Goal: Transaction & Acquisition: Register for event/course

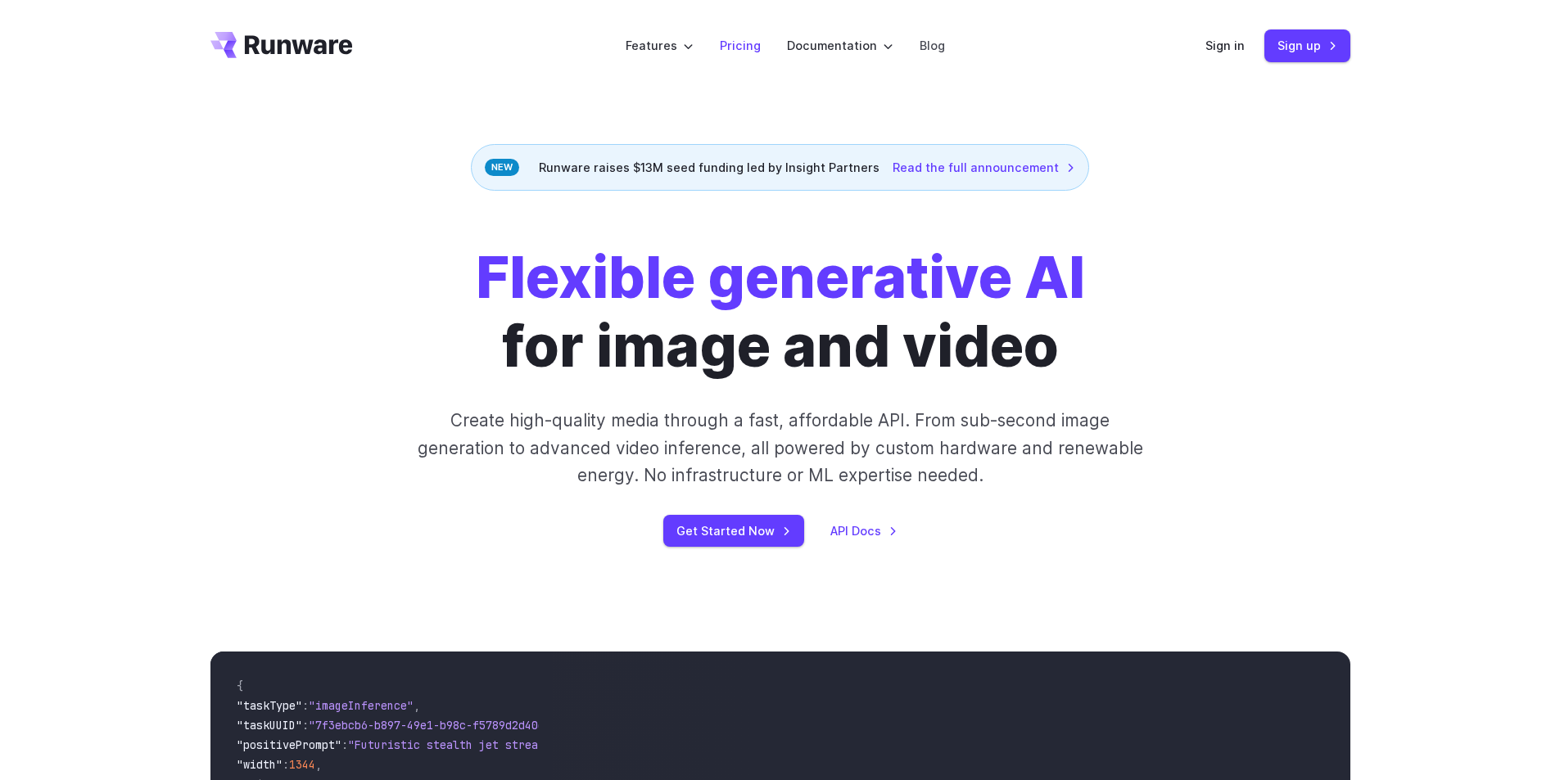
click at [750, 48] on link "Pricing" at bounding box center [740, 45] width 41 height 19
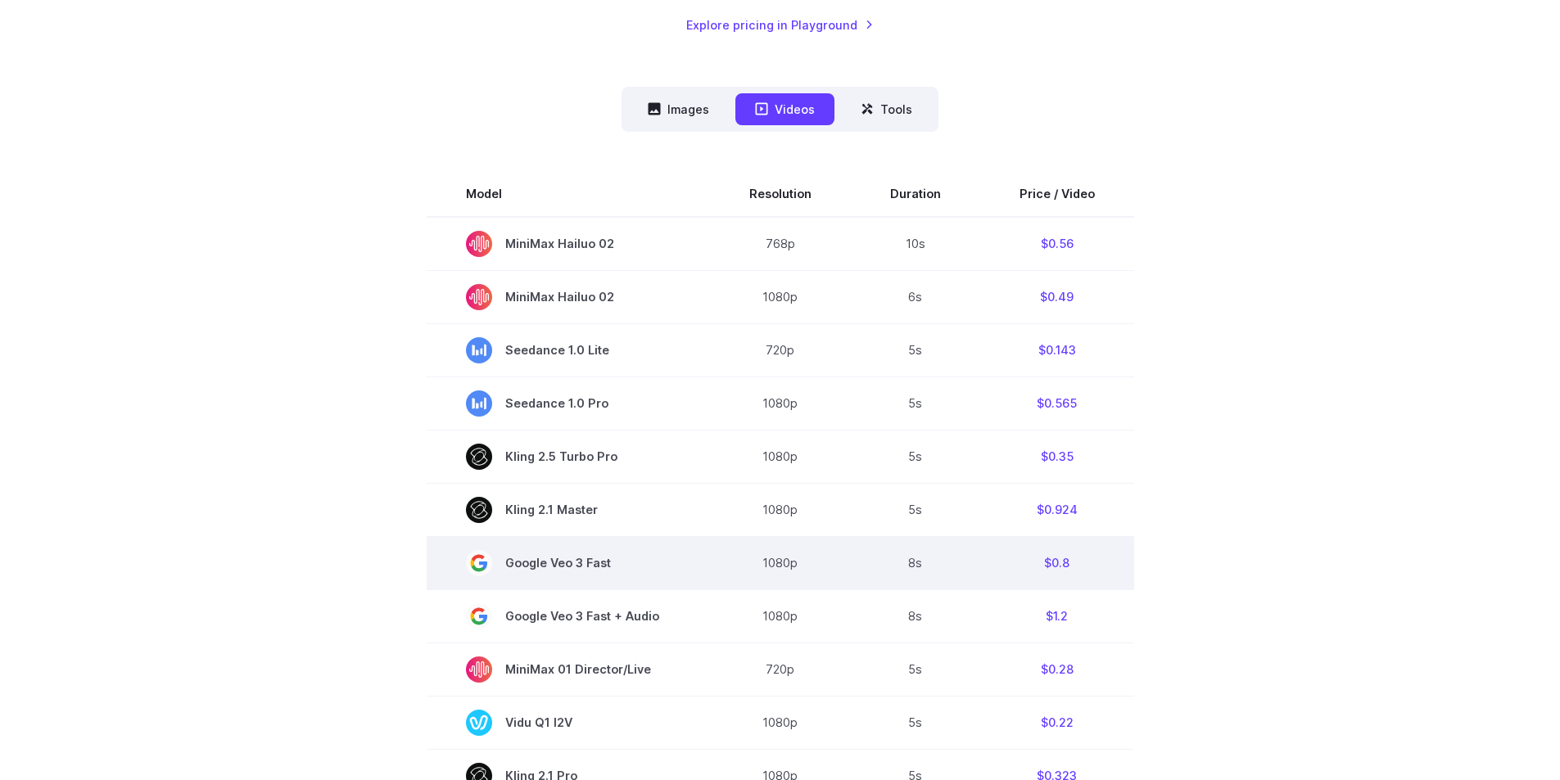
scroll to position [409, 0]
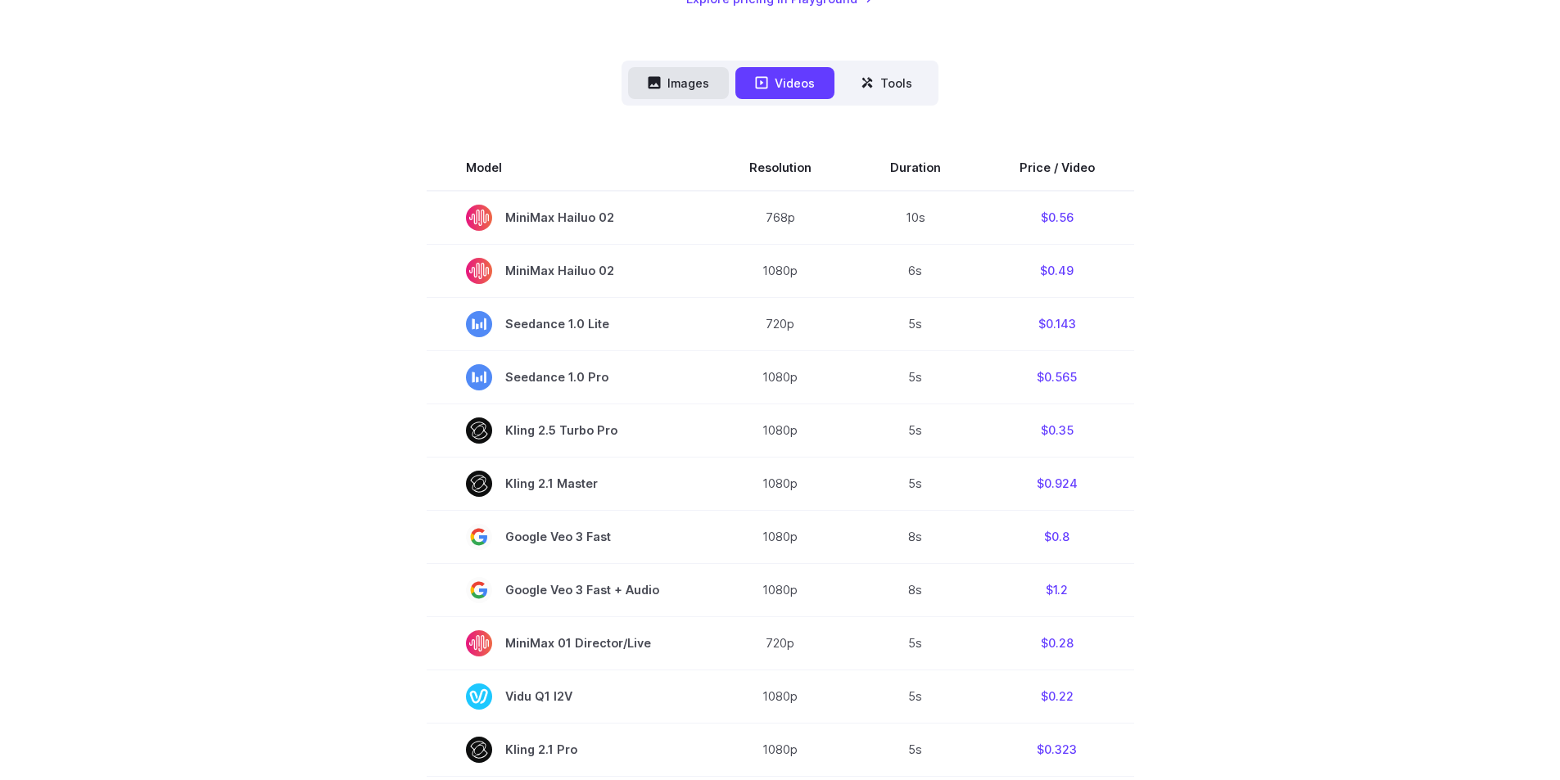
click at [677, 84] on button "Images" at bounding box center [678, 83] width 101 height 32
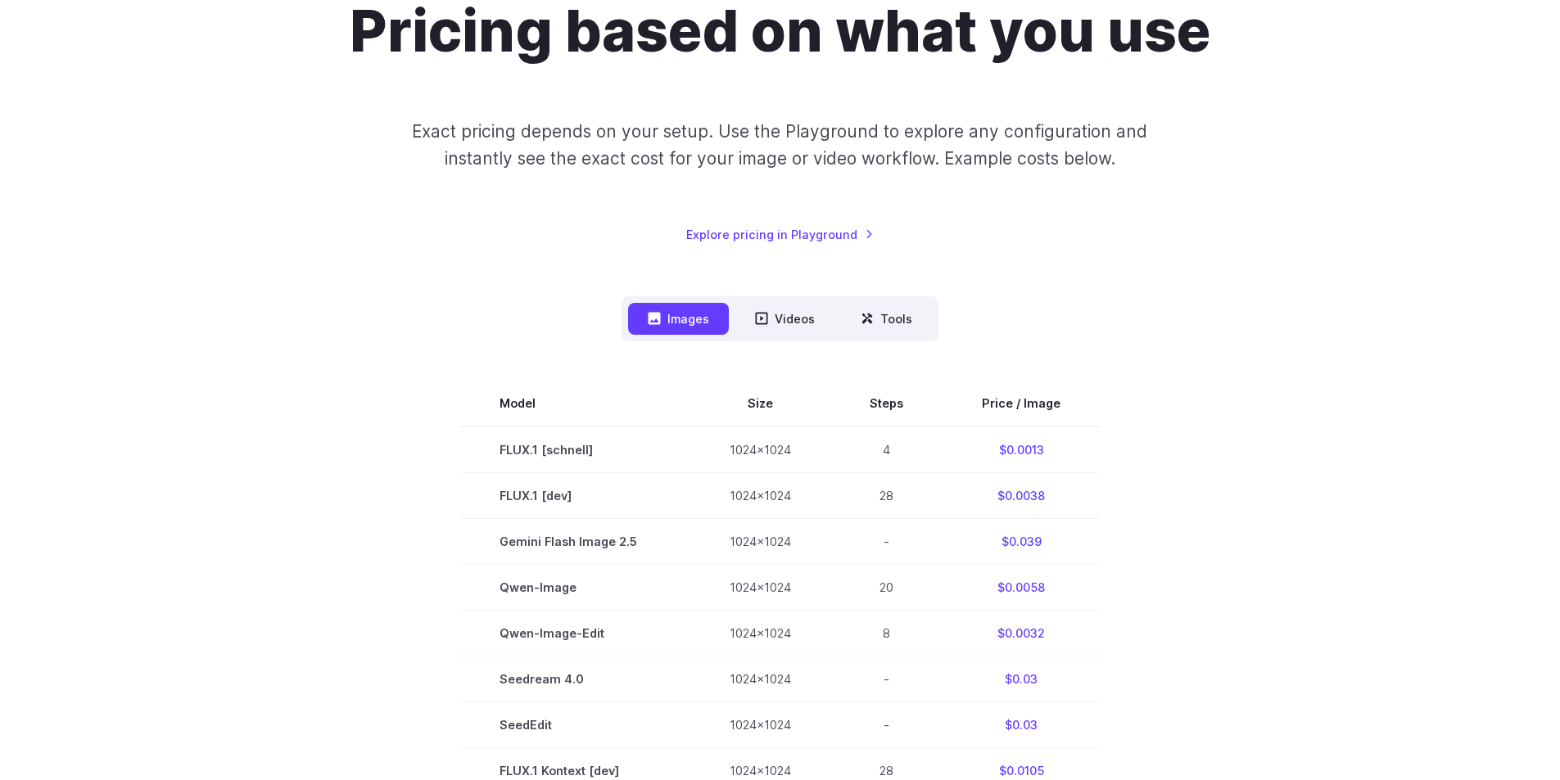
scroll to position [164, 0]
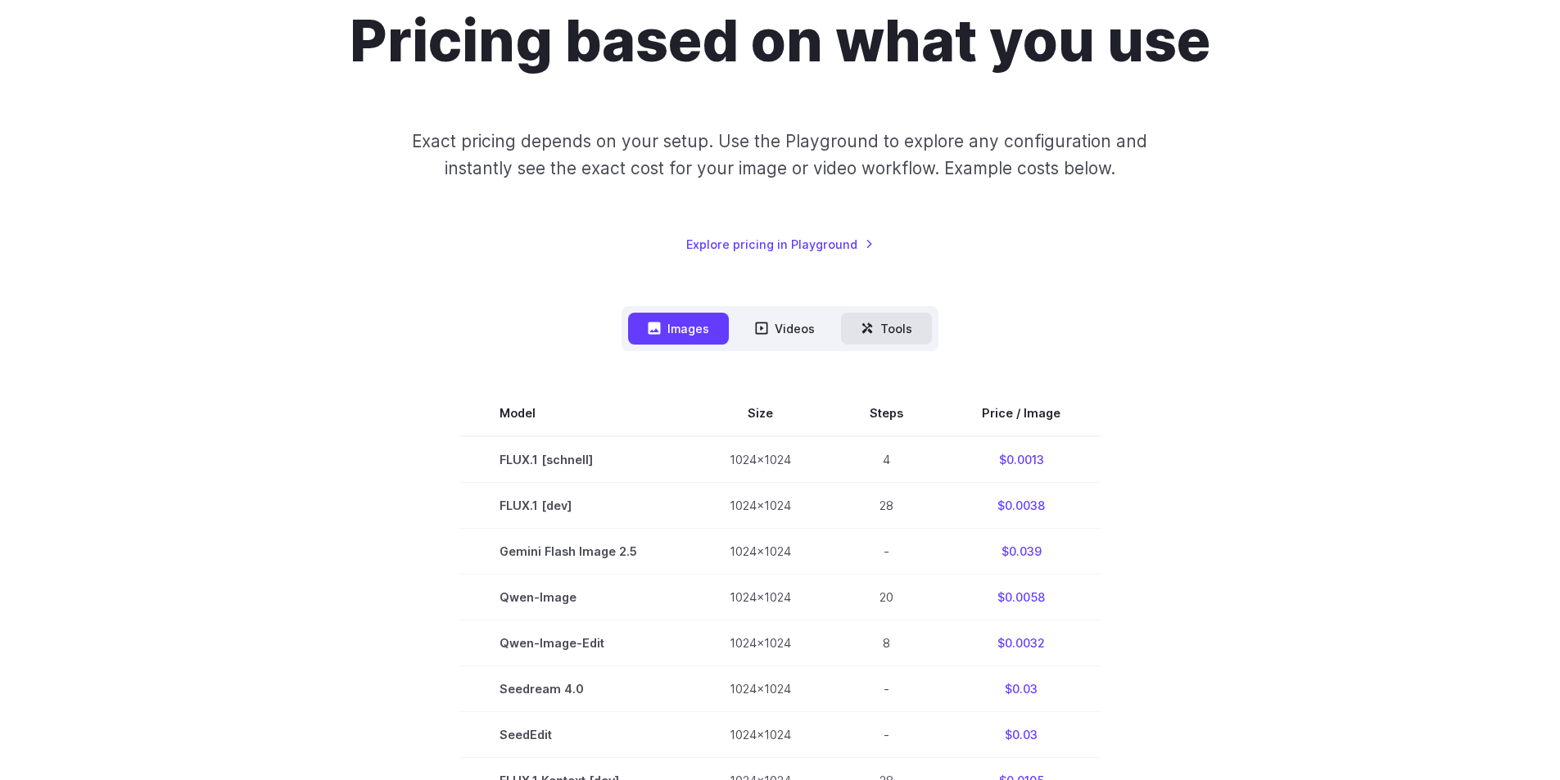
click at [924, 334] on button "Tools" at bounding box center [886, 329] width 91 height 32
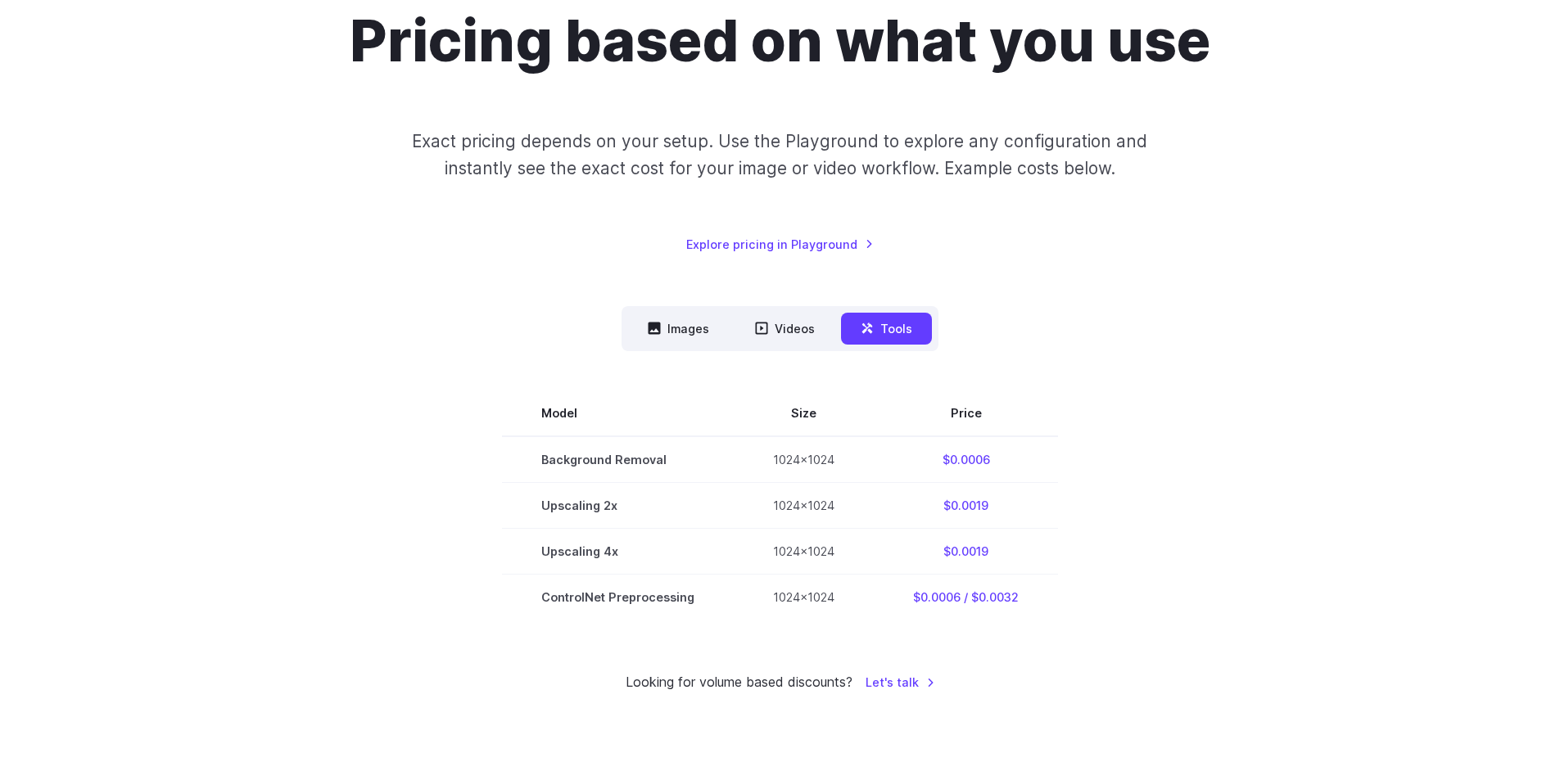
click at [923, 335] on button "Tools" at bounding box center [886, 329] width 91 height 32
click at [807, 339] on button "Videos" at bounding box center [784, 329] width 99 height 32
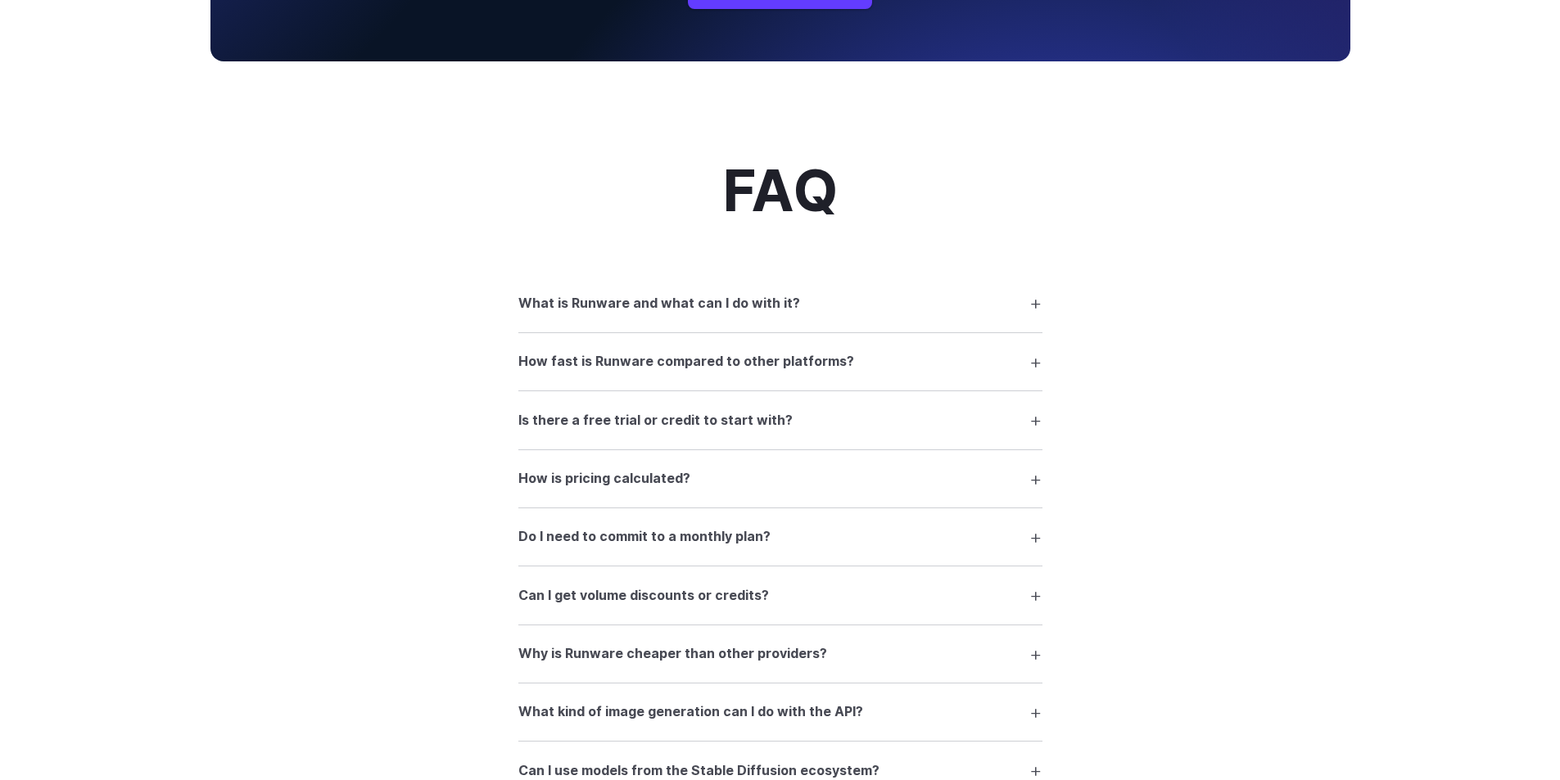
scroll to position [2375, 0]
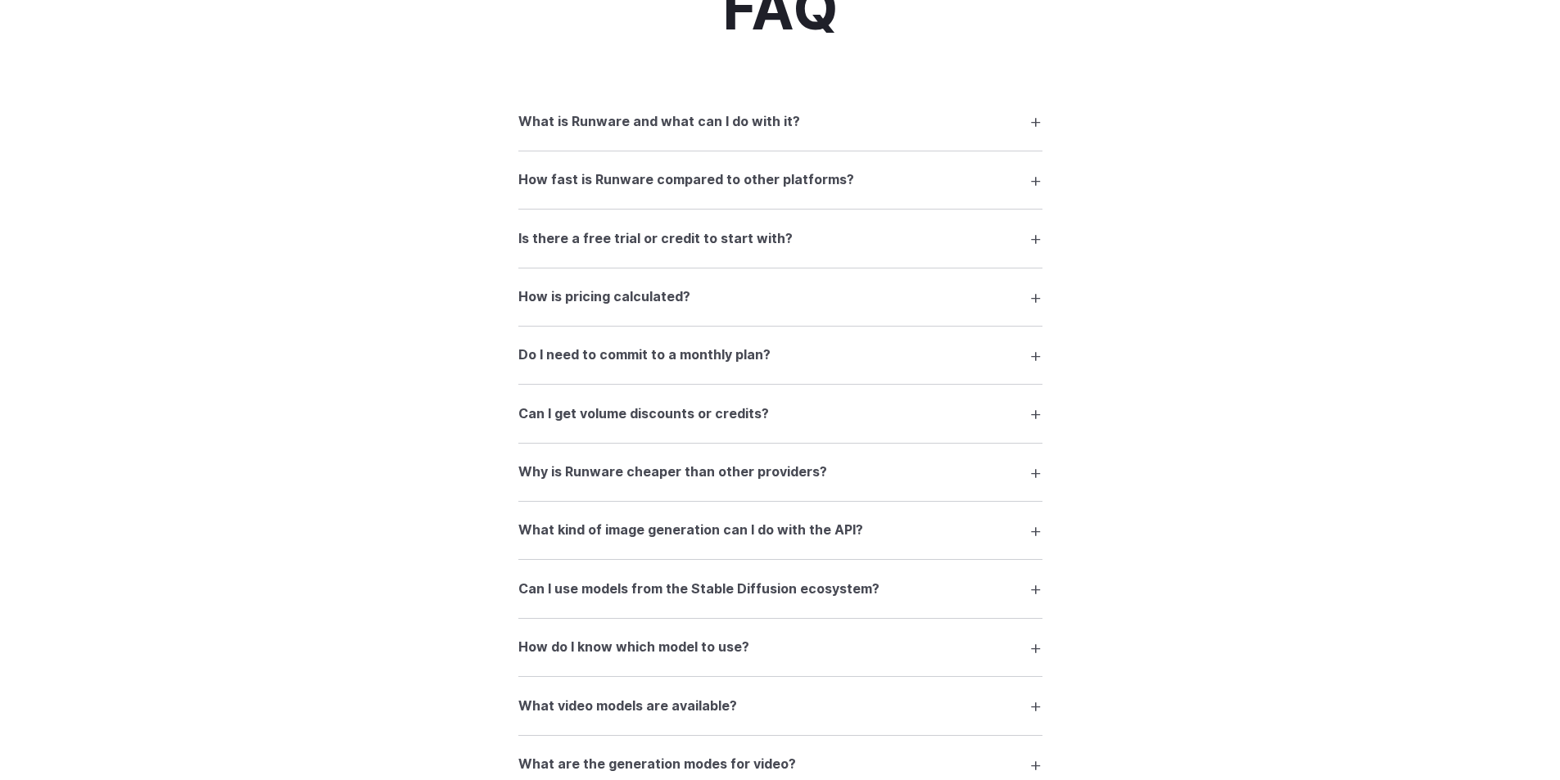
click at [1033, 188] on summary "How fast is Runware compared to other platforms?" at bounding box center [780, 180] width 524 height 31
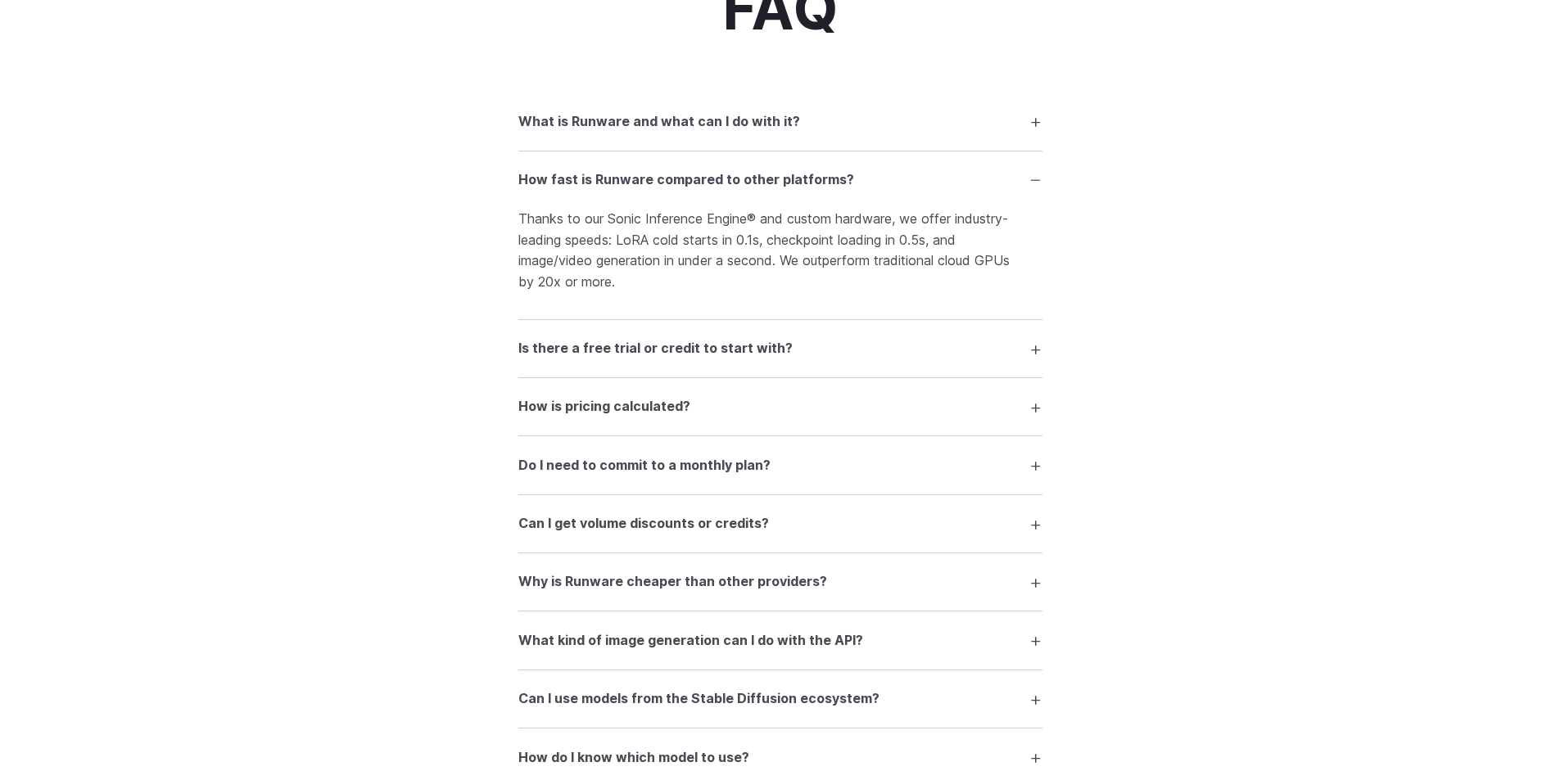
click at [1031, 121] on summary "What is Runware and what can I do with it?" at bounding box center [780, 121] width 524 height 31
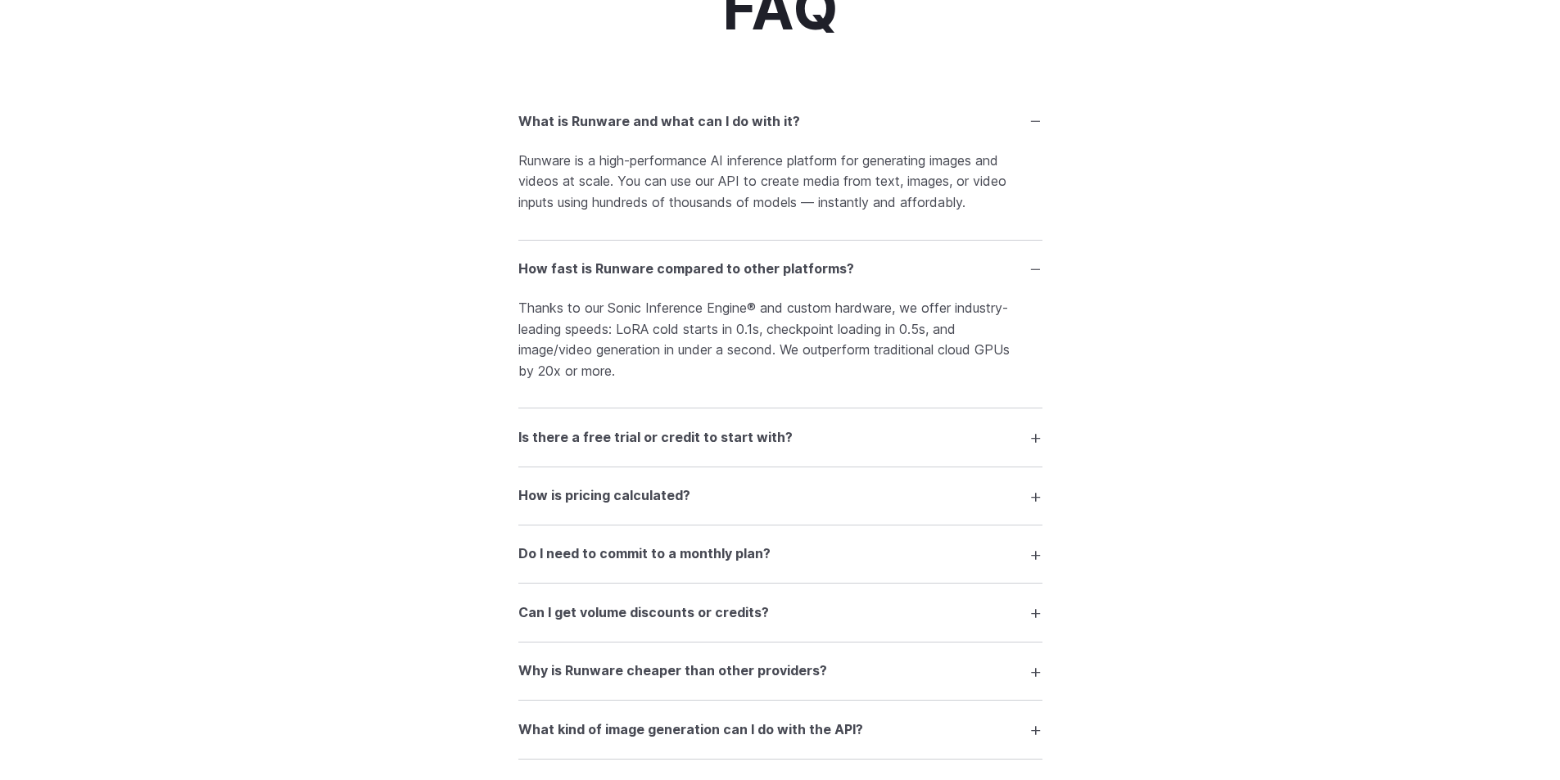
scroll to position [2539, 0]
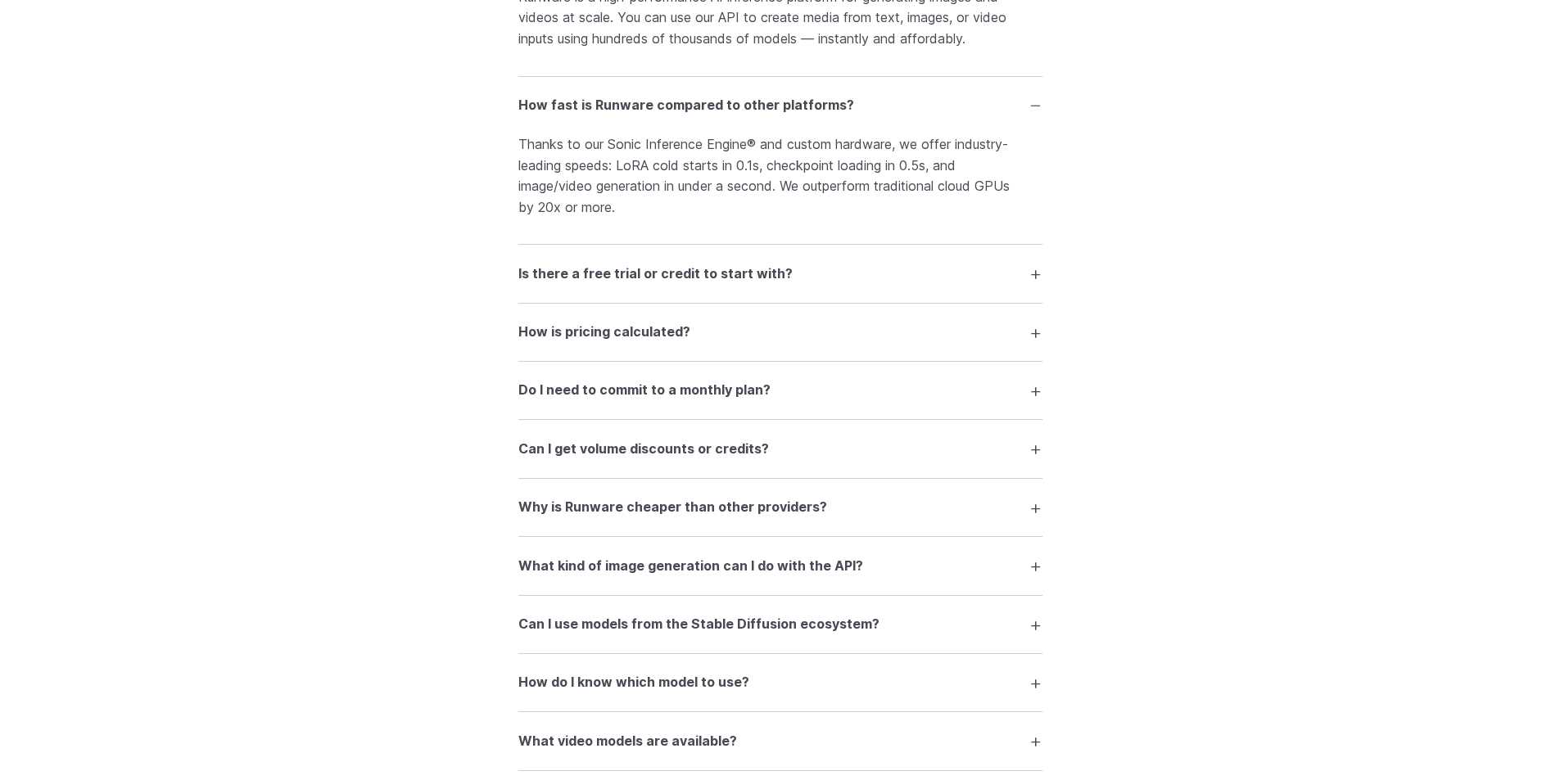
click at [1038, 455] on summary "Can I get volume discounts or credits?" at bounding box center [780, 448] width 524 height 31
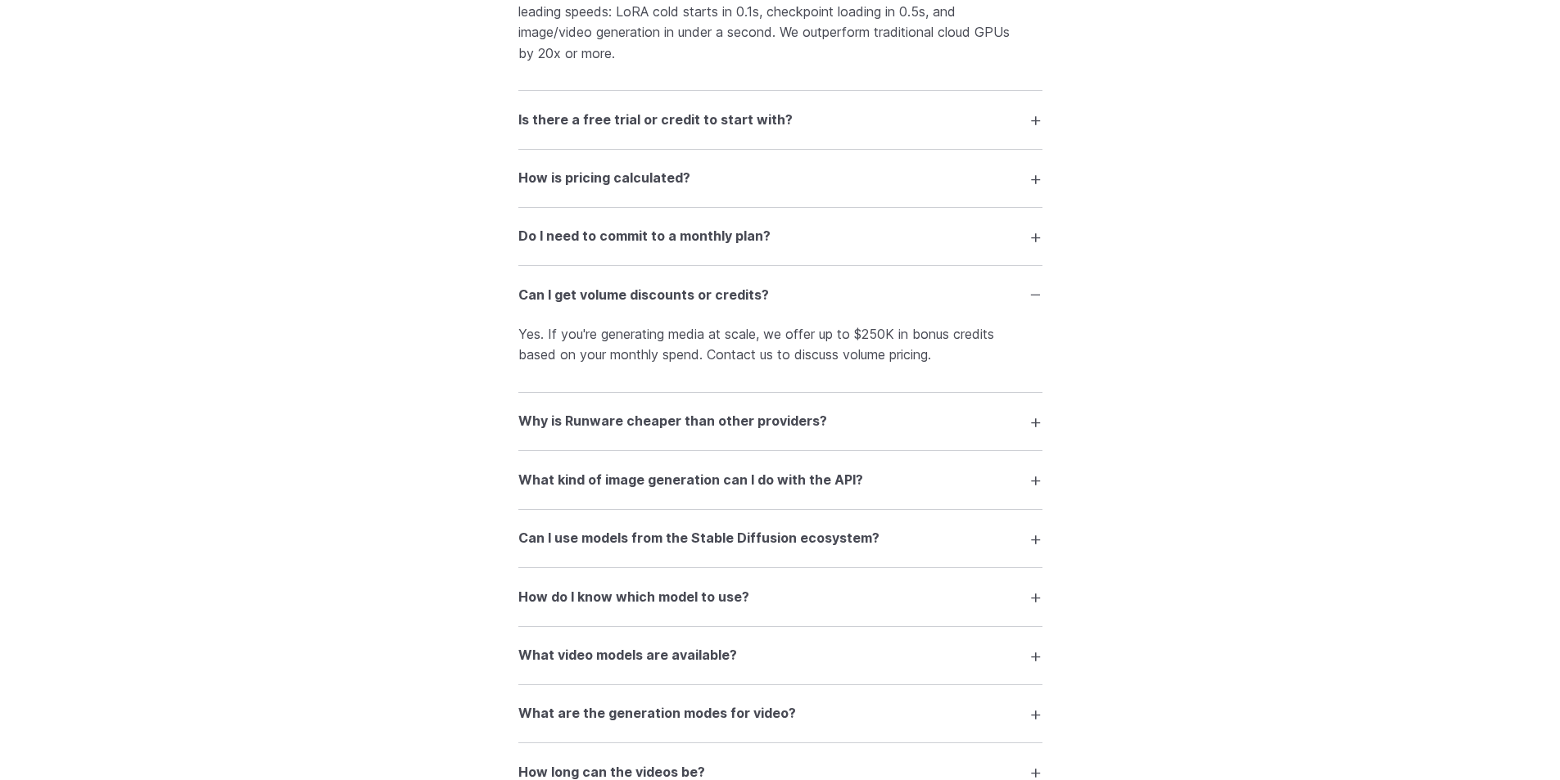
scroll to position [2703, 0]
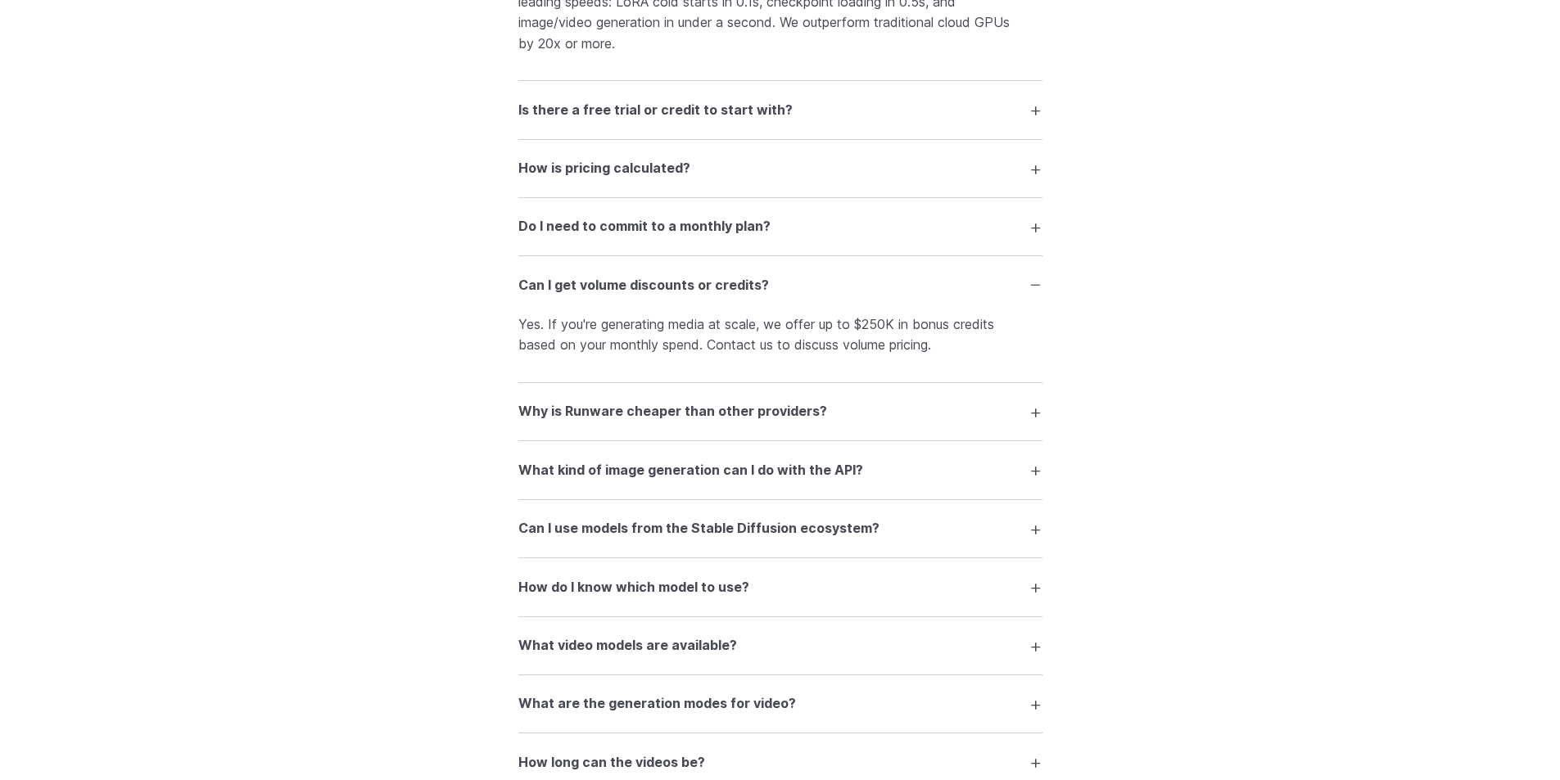
click at [1038, 400] on summary "Why is Runware cheaper than other providers?" at bounding box center [780, 411] width 524 height 31
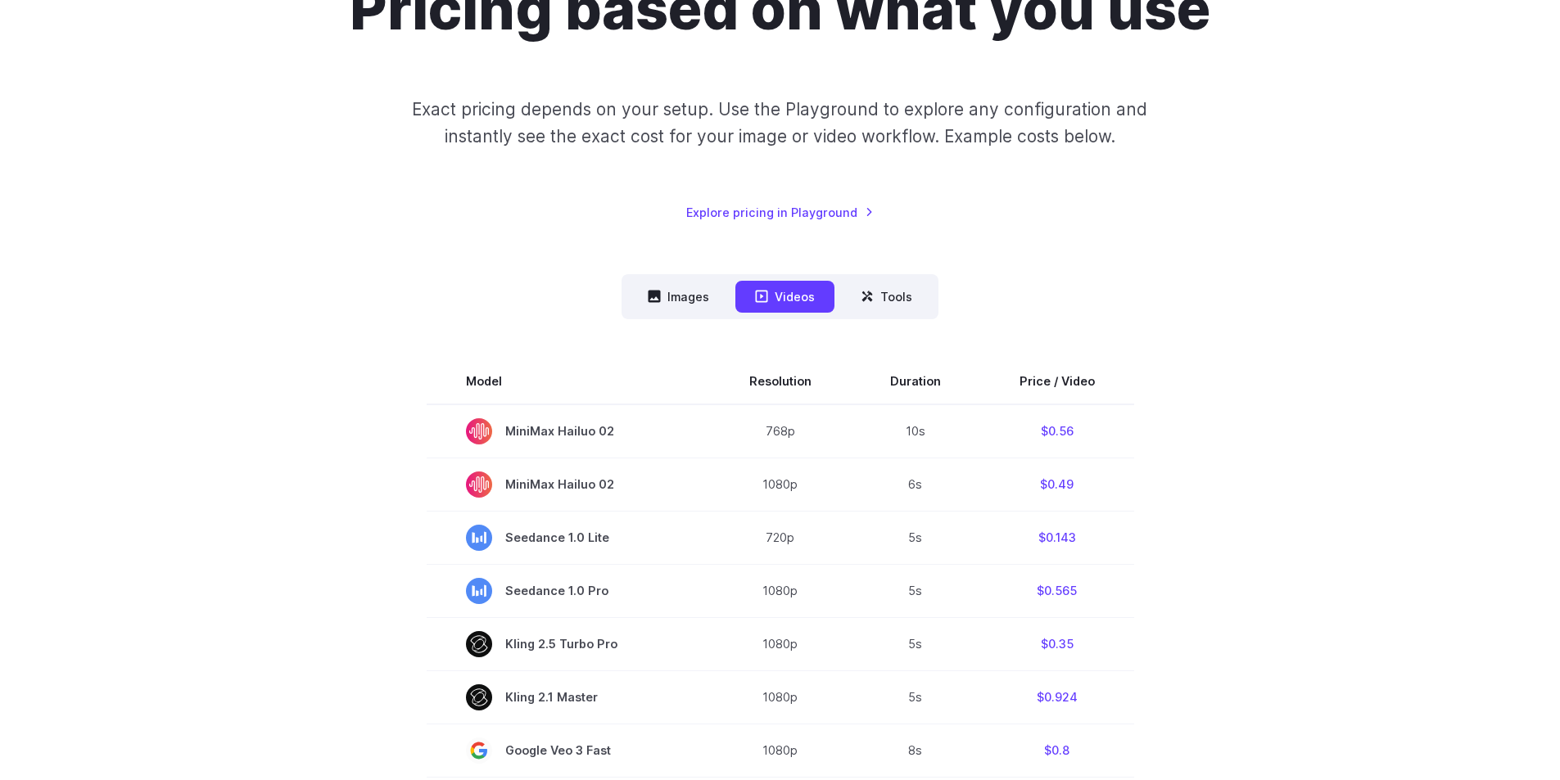
scroll to position [0, 0]
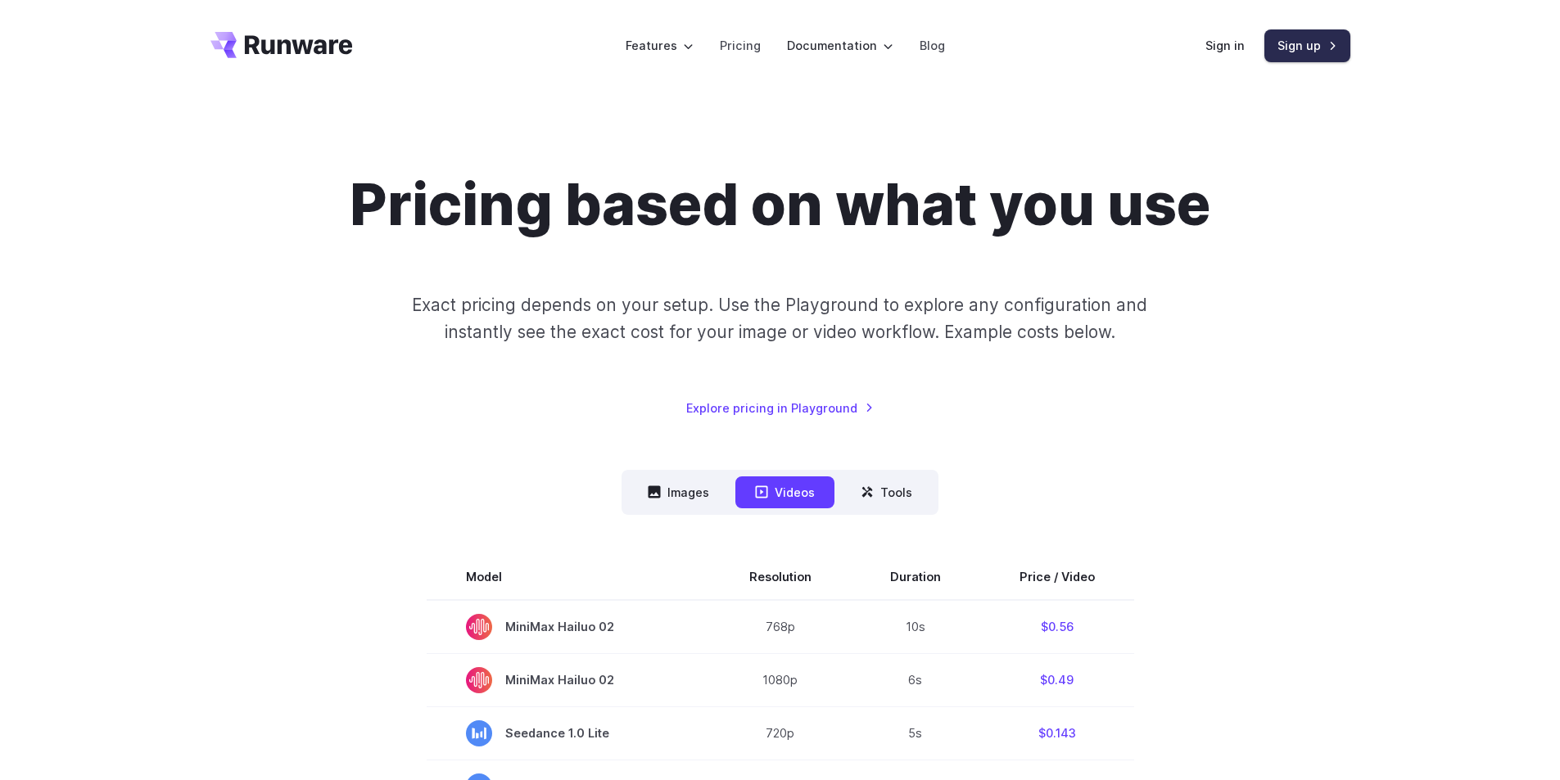
click at [1303, 49] on link "Sign up" at bounding box center [1307, 45] width 86 height 32
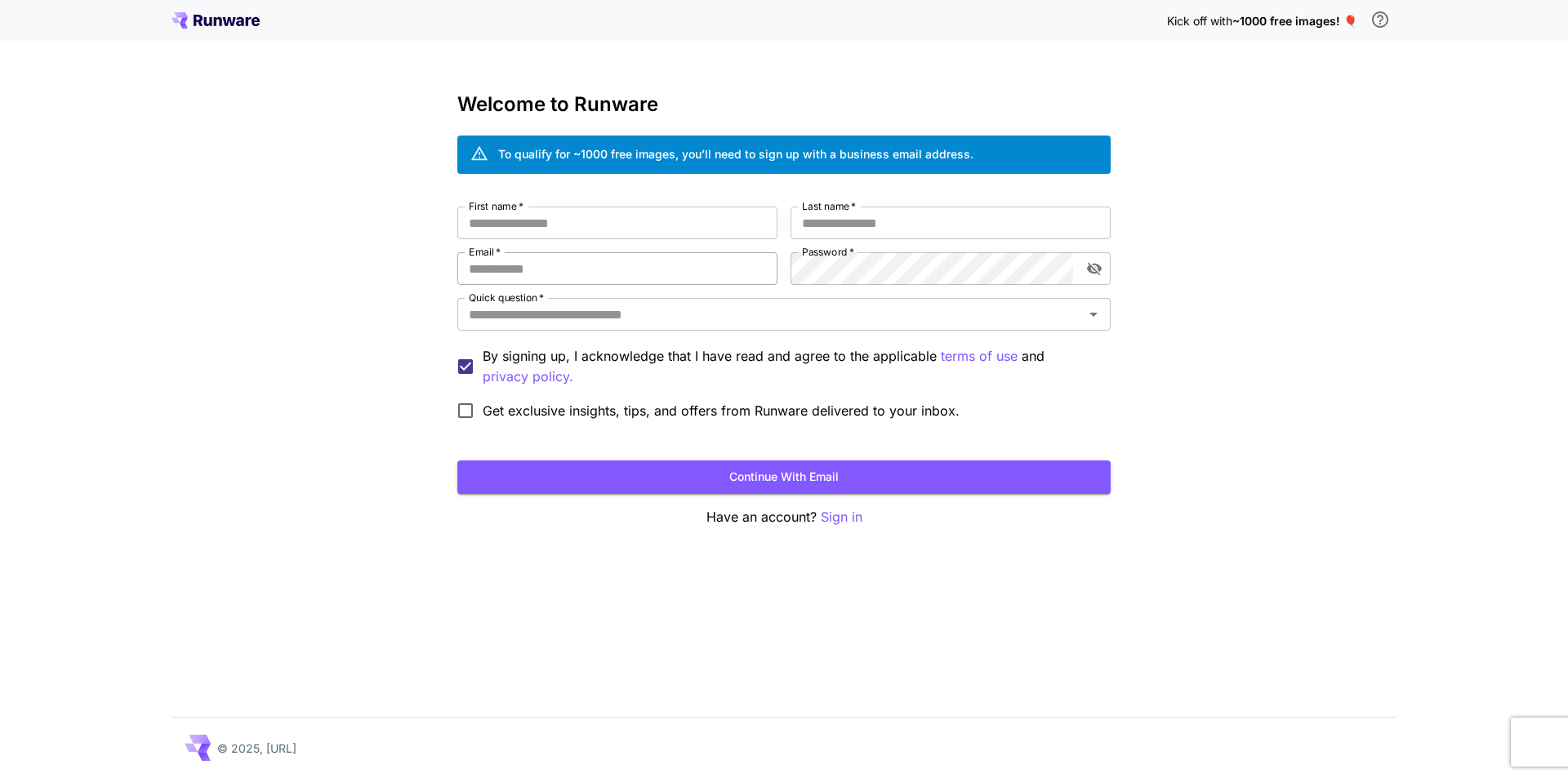
click at [580, 269] on input "Email   *" at bounding box center [617, 268] width 320 height 33
click at [575, 225] on input "First name   *" at bounding box center [617, 222] width 320 height 33
click at [574, 225] on input "First name   *" at bounding box center [617, 222] width 320 height 33
click at [1092, 316] on icon "Open" at bounding box center [1094, 314] width 20 height 20
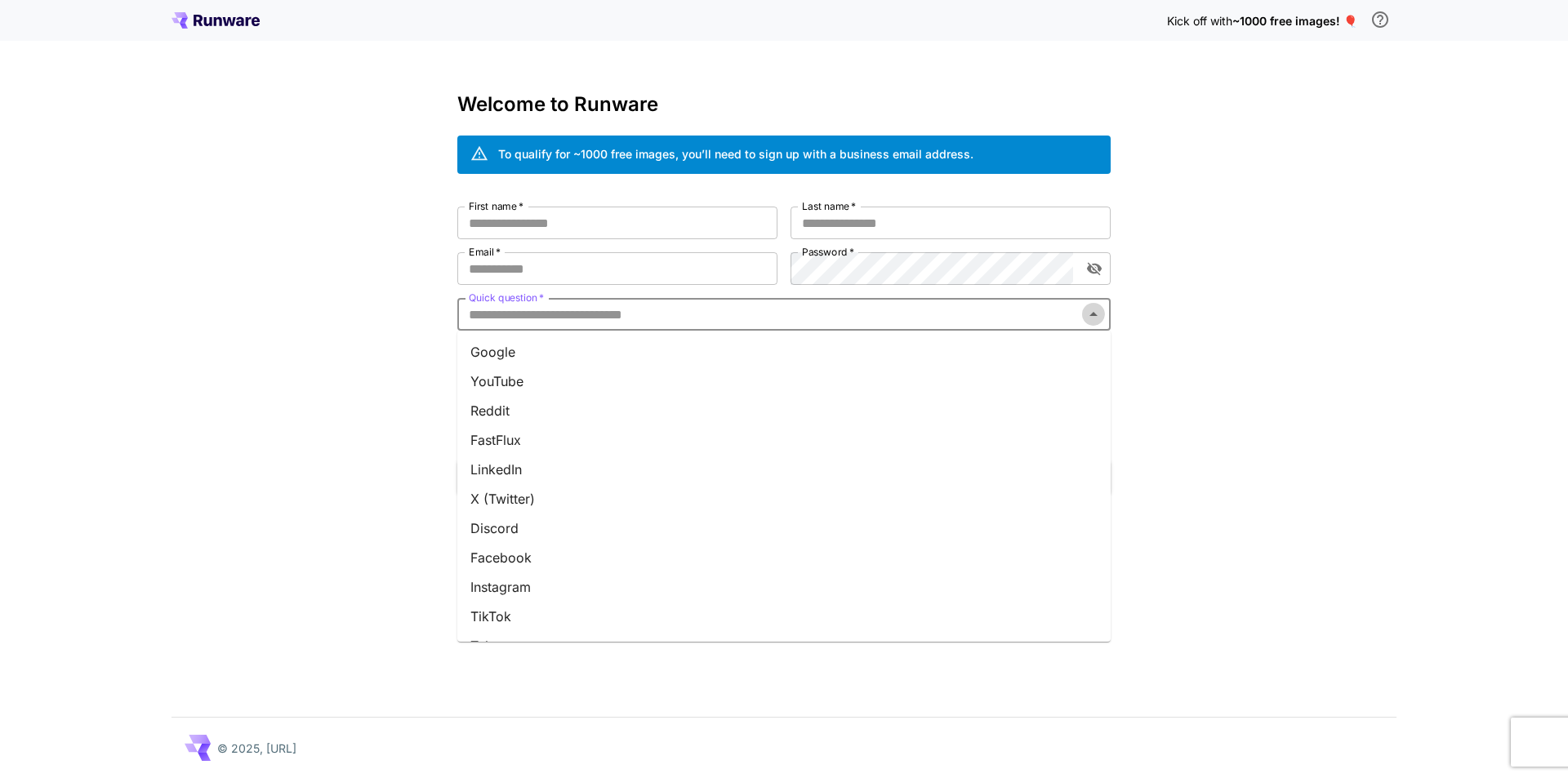
click at [1092, 316] on icon "Close" at bounding box center [1093, 314] width 8 height 4
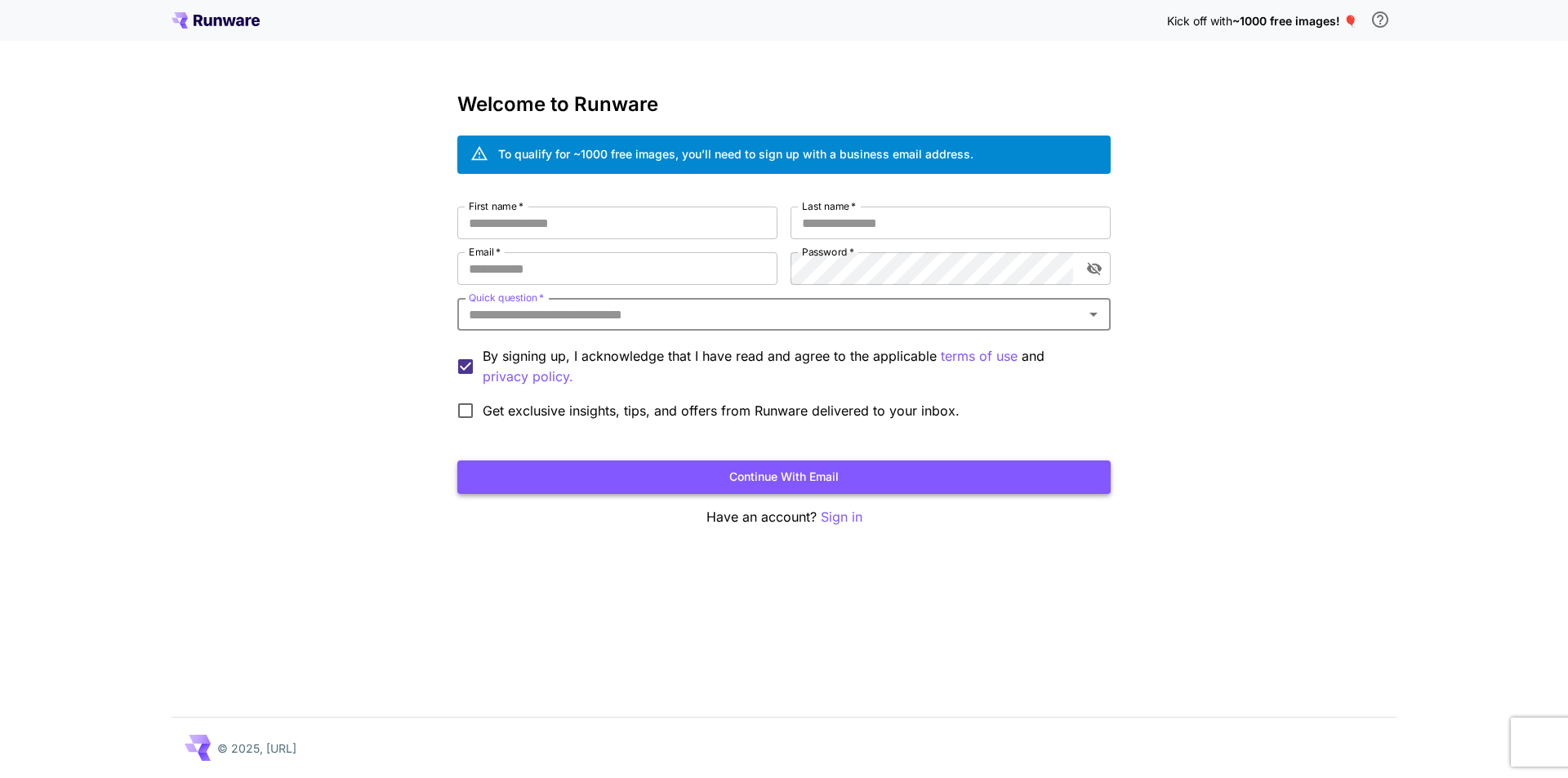
click at [628, 478] on button "Continue with email" at bounding box center [784, 478] width 653 height 34
type input "***"
type input "**********"
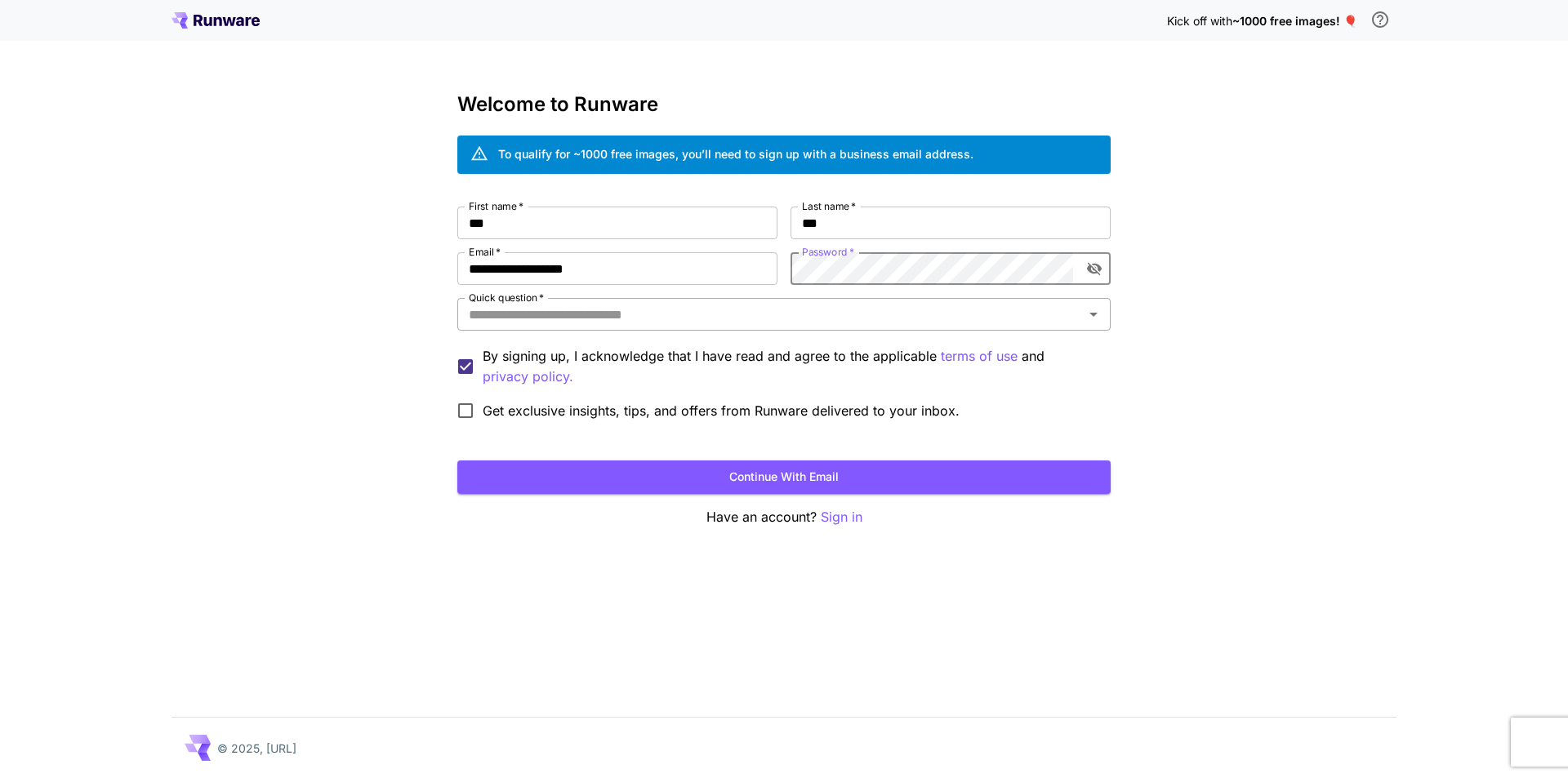
click at [631, 317] on input "Quick question   *" at bounding box center [771, 314] width 616 height 23
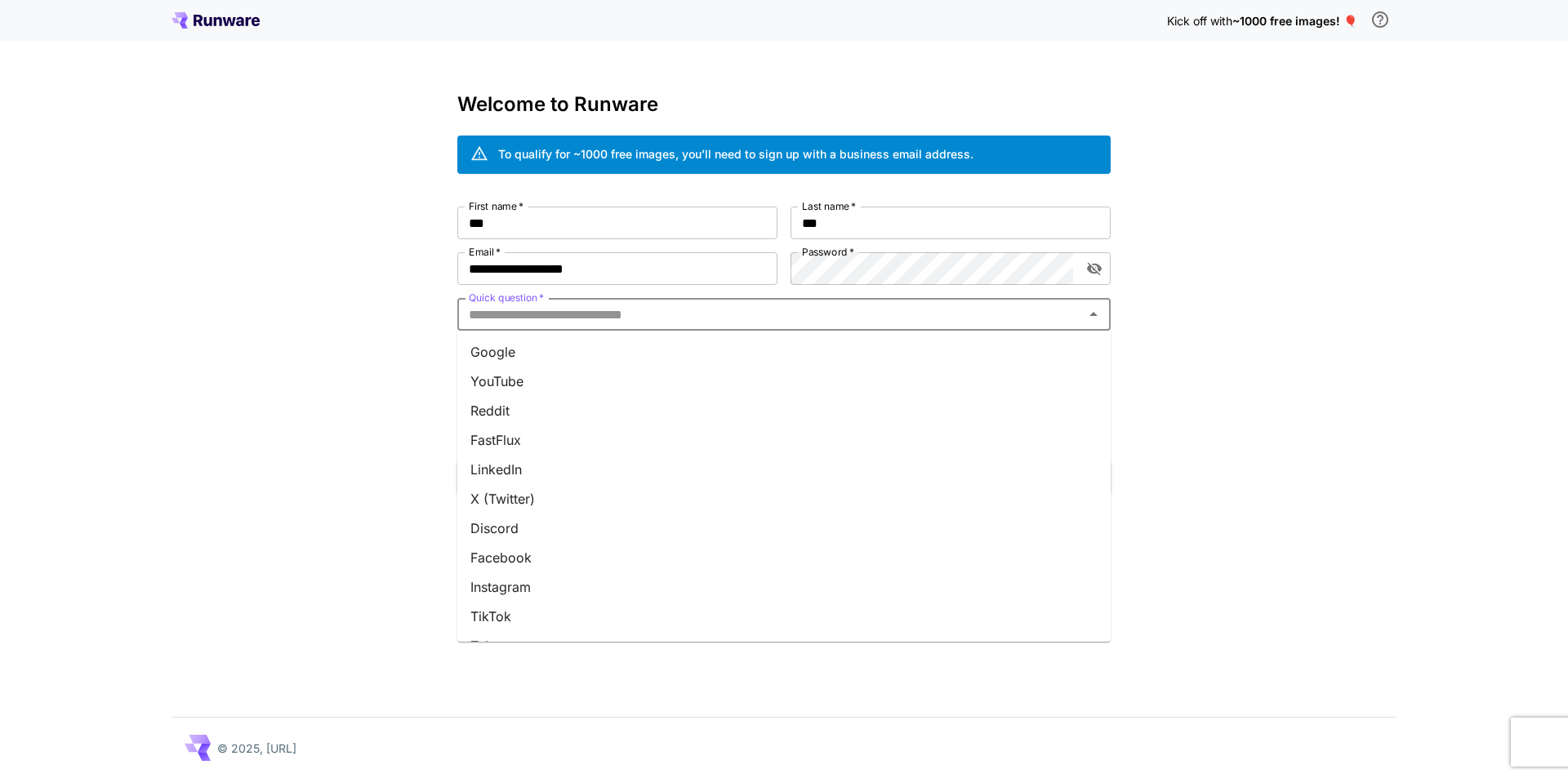
click at [510, 494] on li "X (Twitter)" at bounding box center [784, 499] width 653 height 29
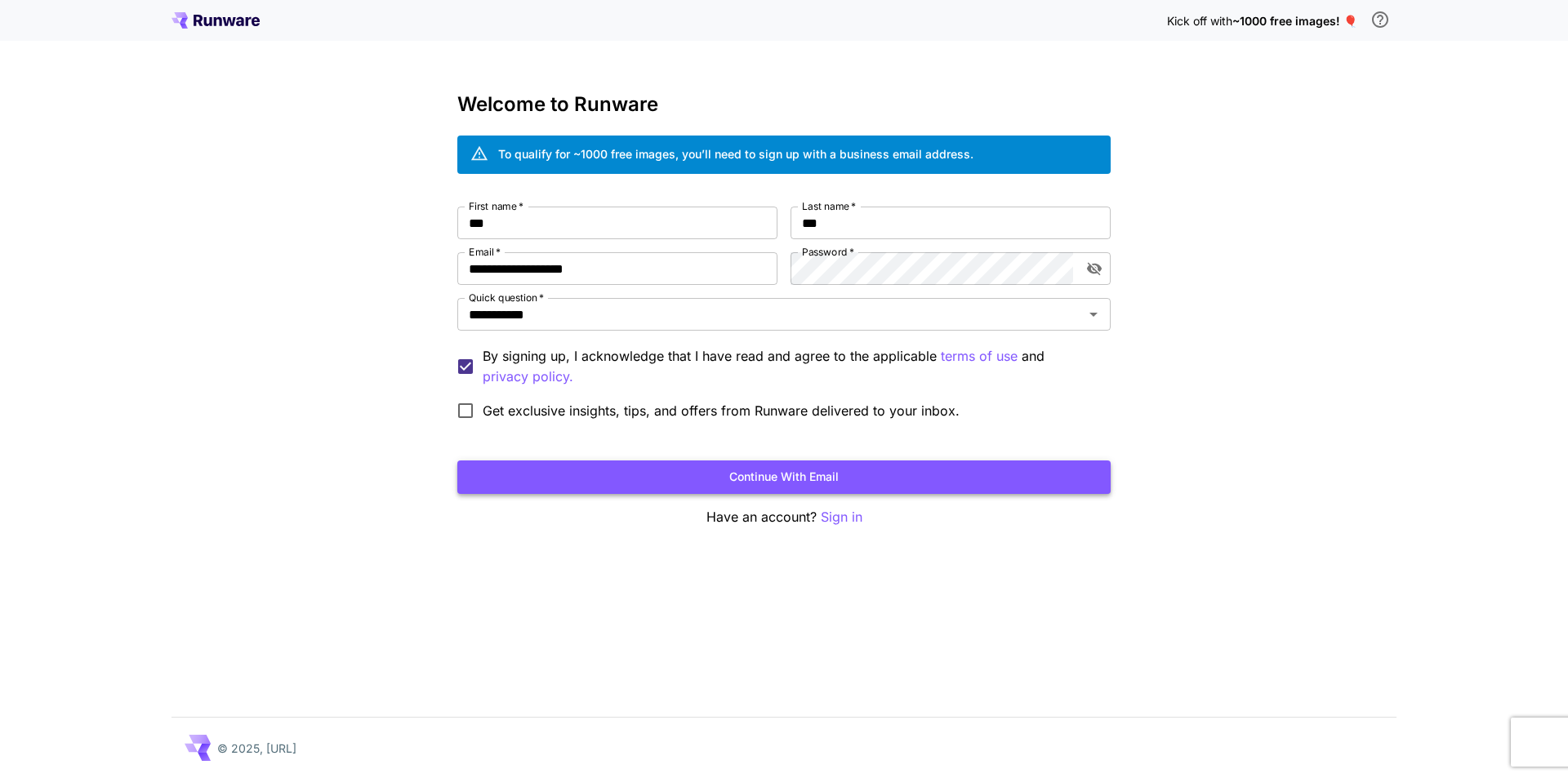
click at [618, 479] on button "Continue with email" at bounding box center [784, 478] width 653 height 34
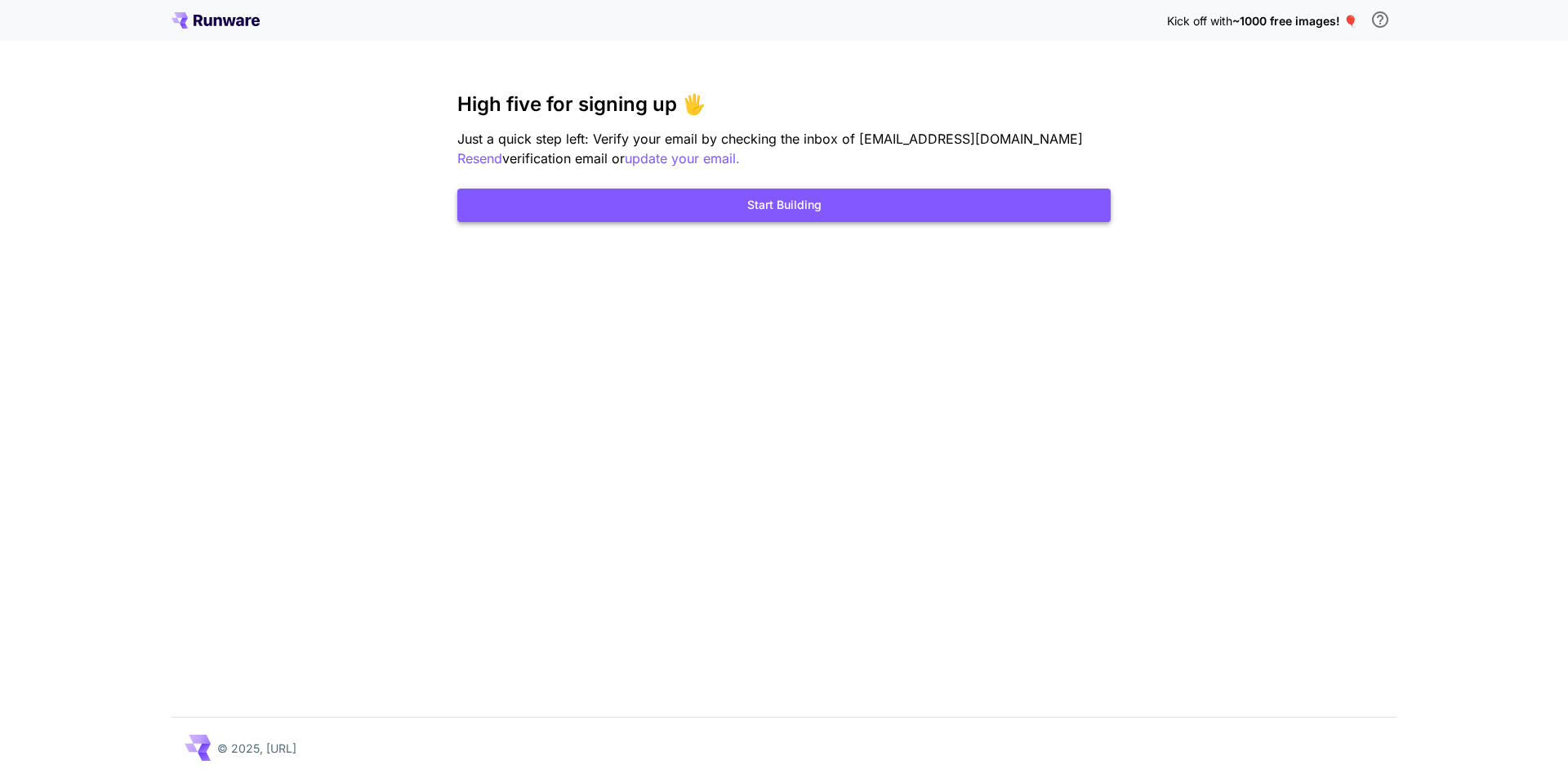
click at [803, 207] on button "Start Building" at bounding box center [784, 205] width 653 height 34
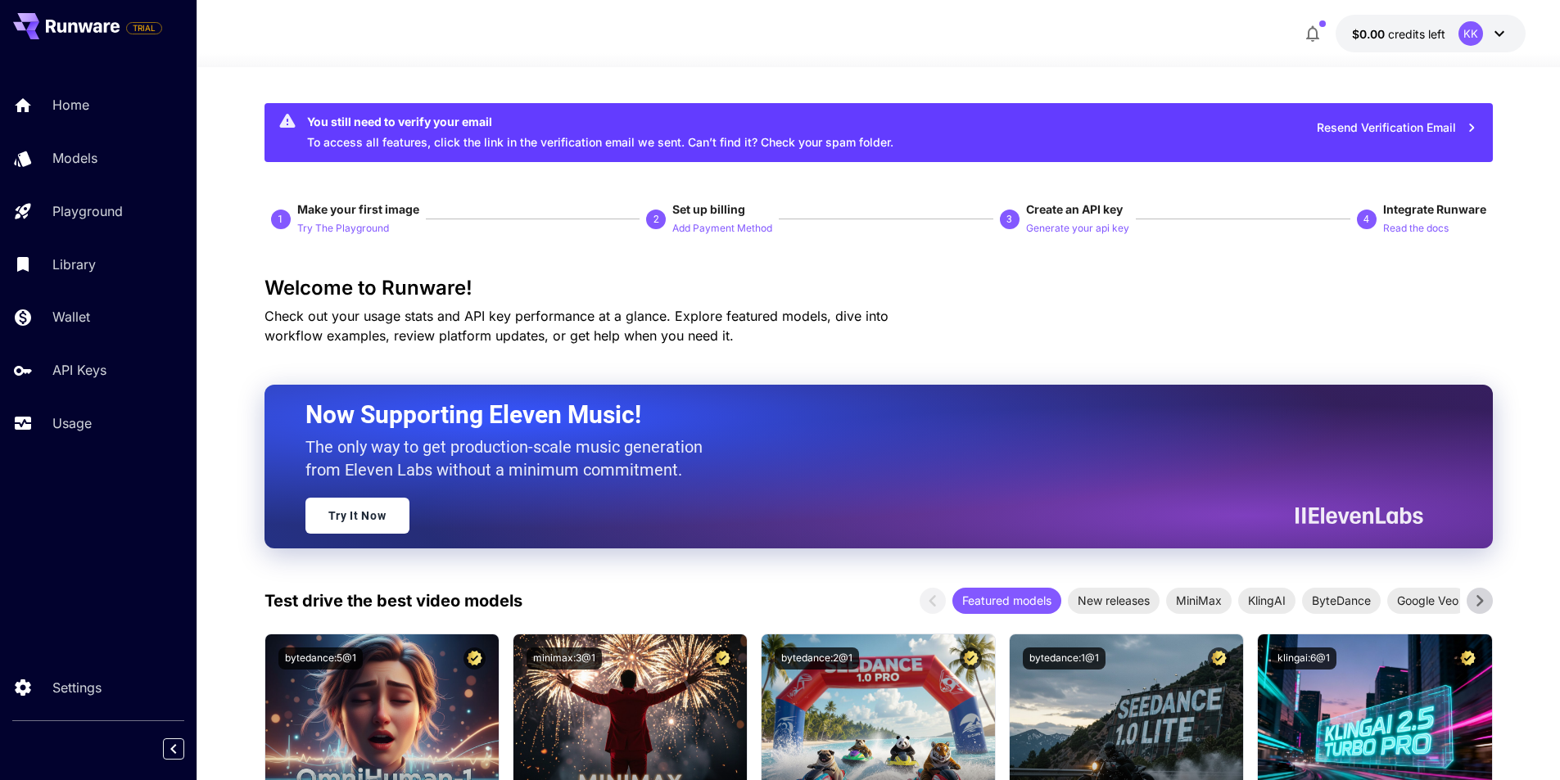
click at [1498, 37] on icon at bounding box center [1500, 34] width 20 height 20
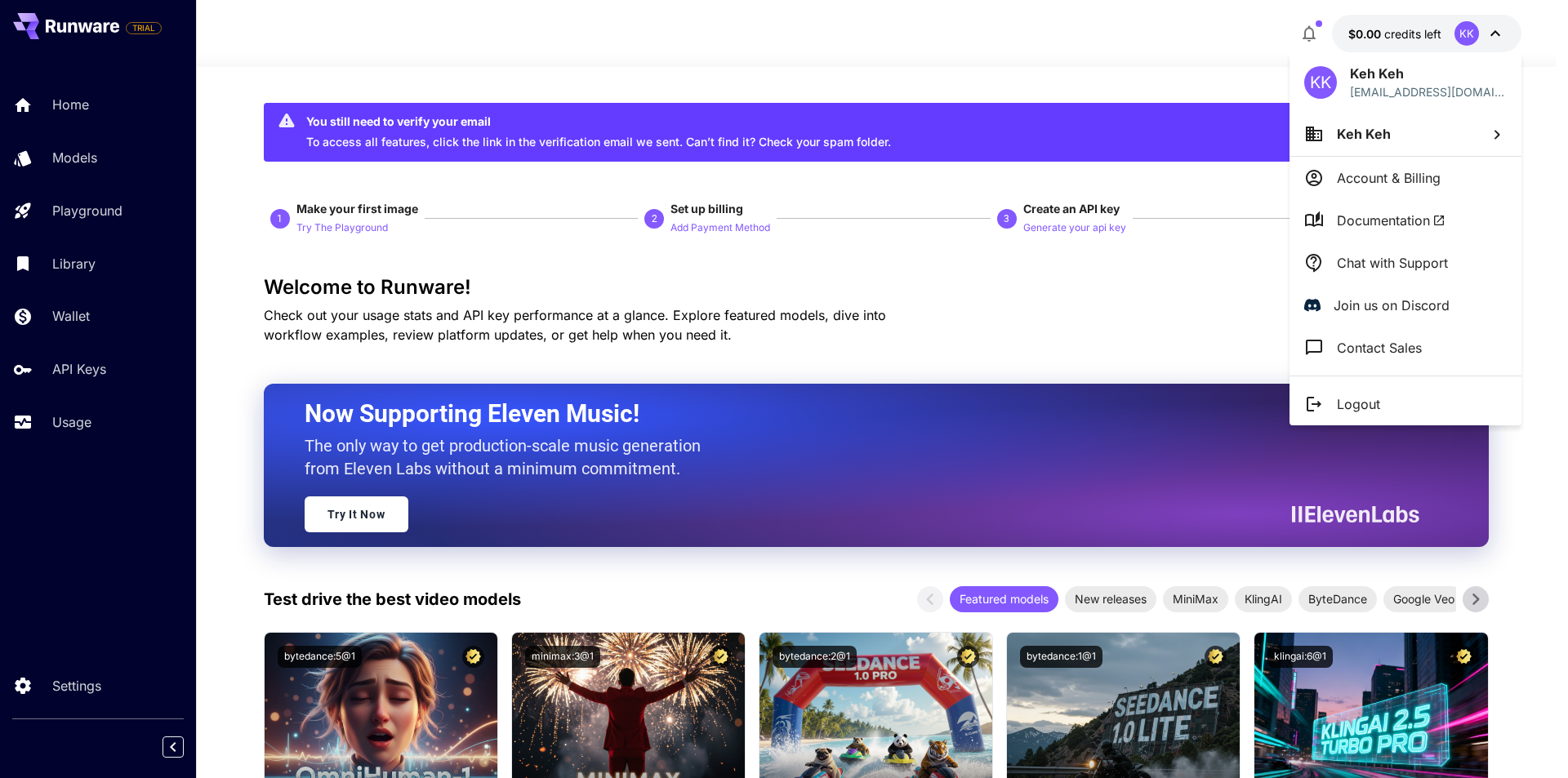
click at [1400, 190] on li "Account & Billing" at bounding box center [1405, 178] width 232 height 43
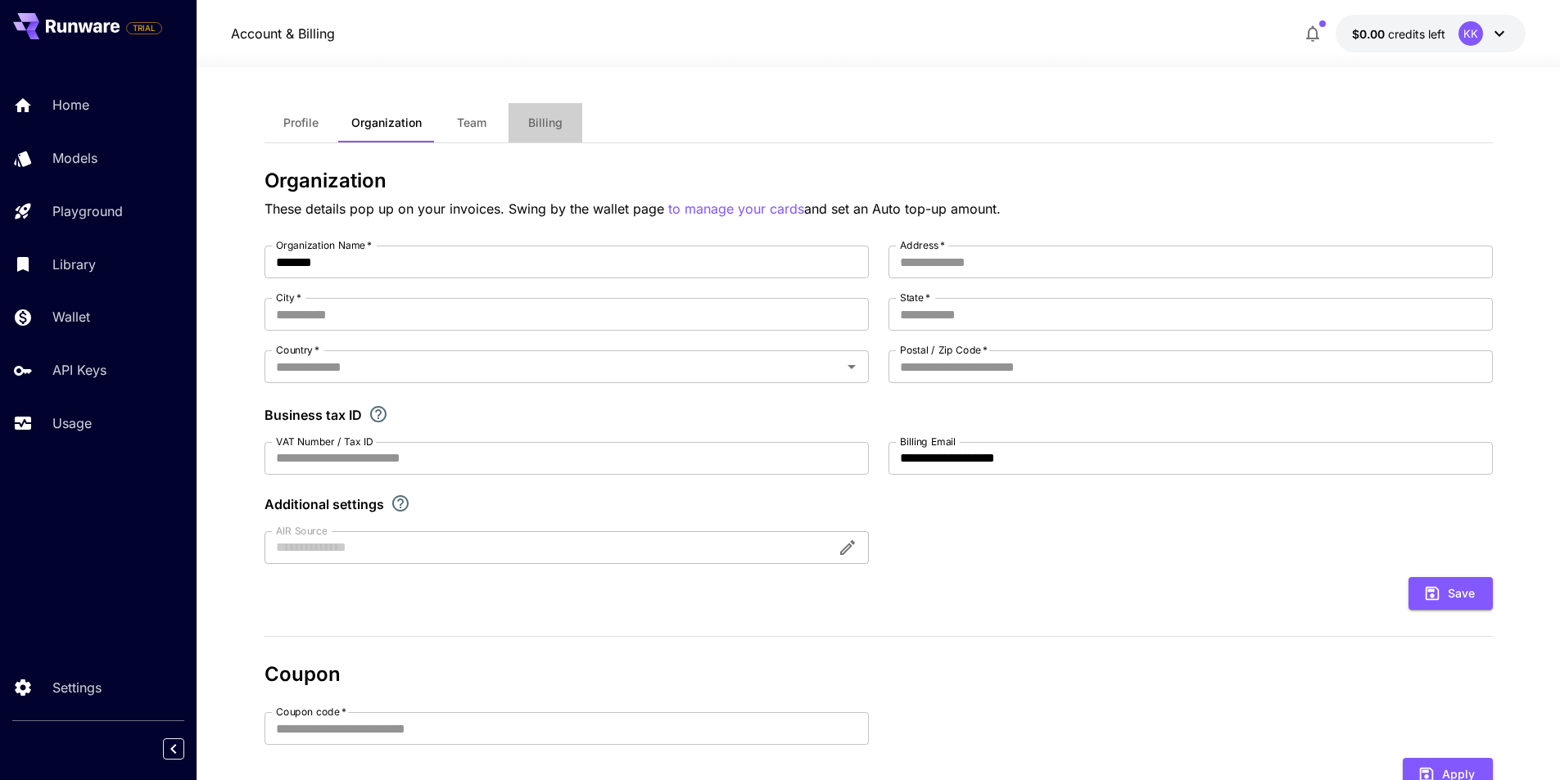
click at [556, 129] on span "Billing" at bounding box center [545, 122] width 34 height 15
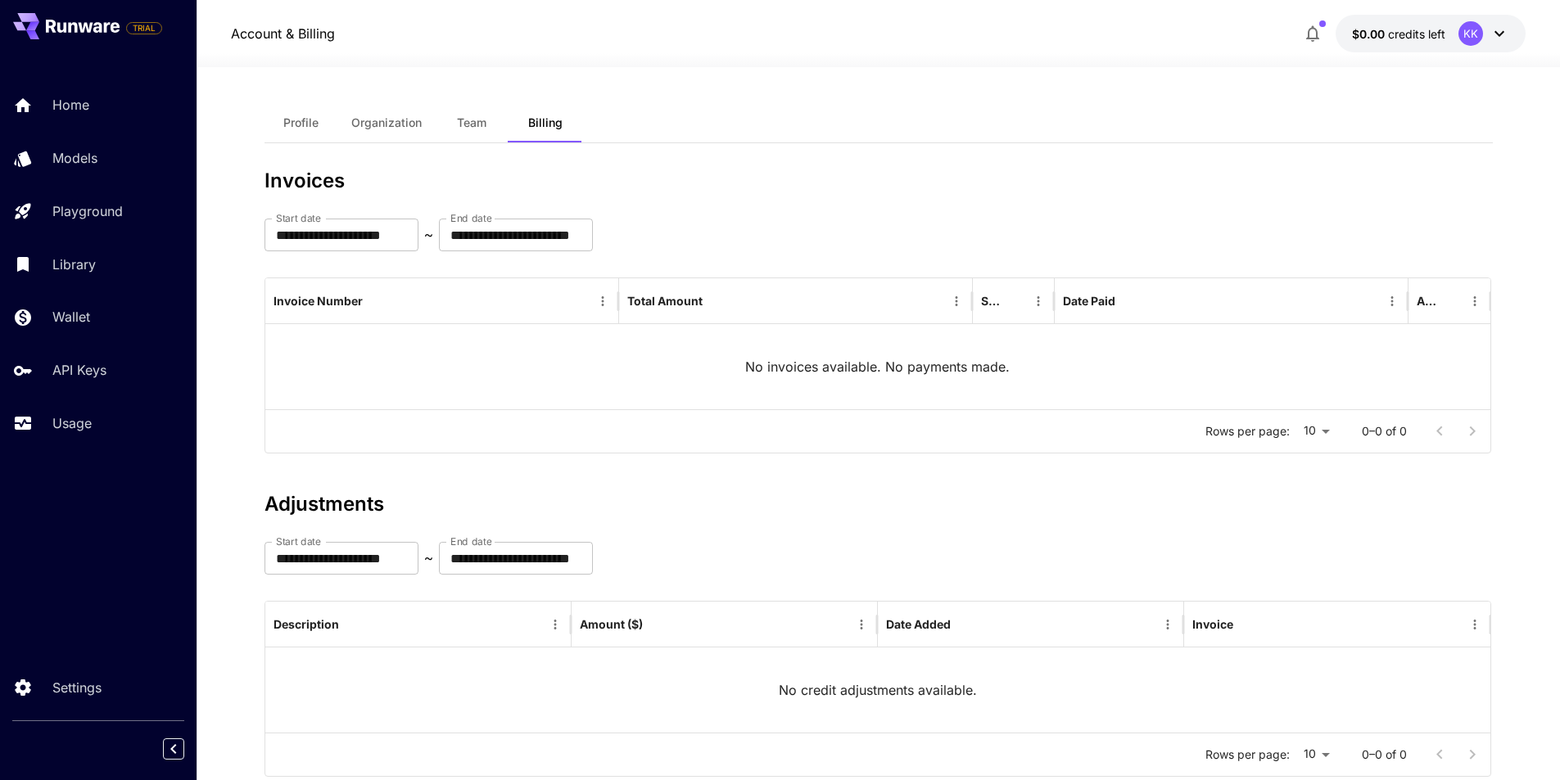
click at [288, 124] on span "Profile" at bounding box center [300, 122] width 35 height 15
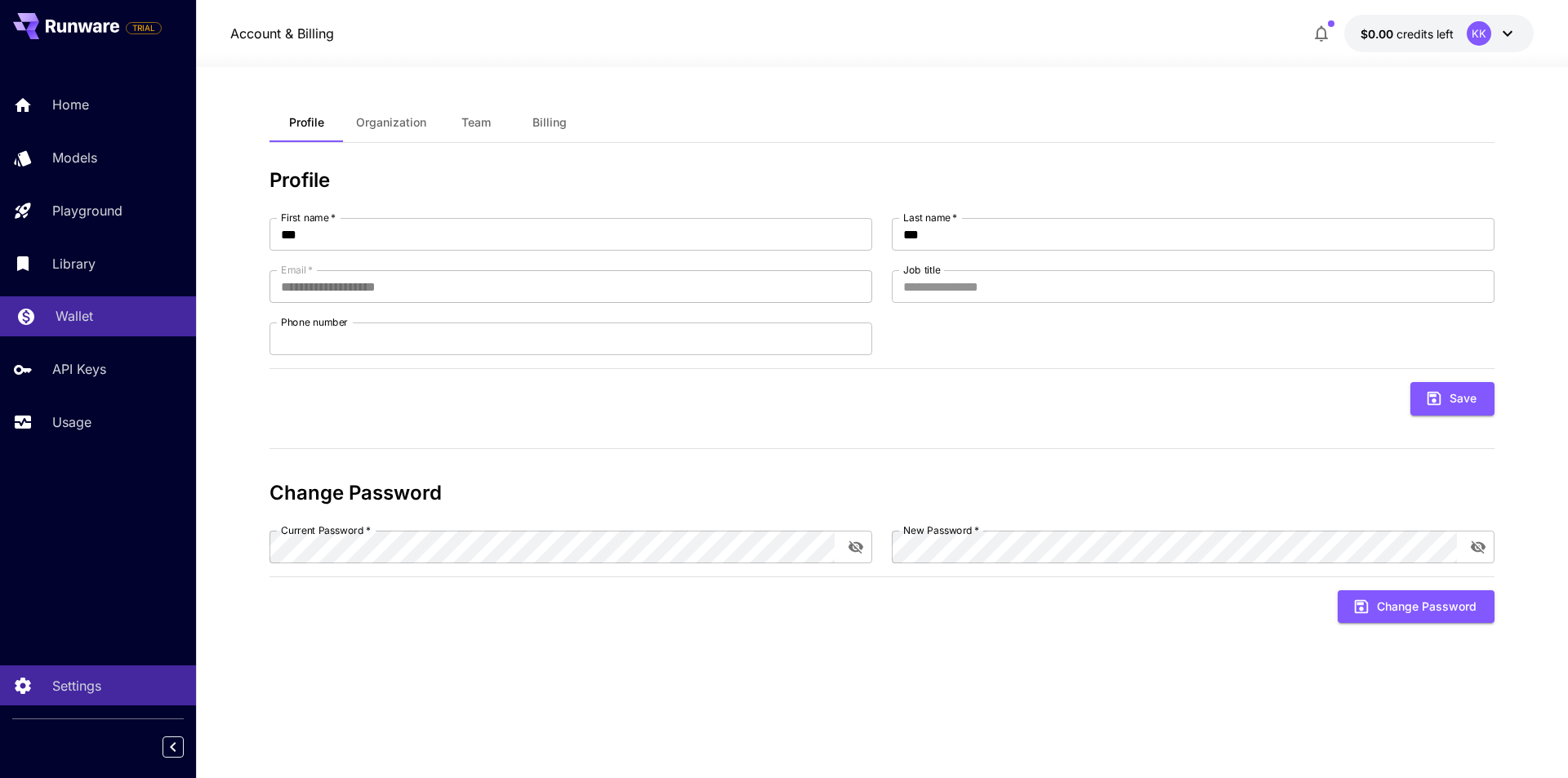
click at [59, 313] on p "Wallet" at bounding box center [75, 316] width 38 height 20
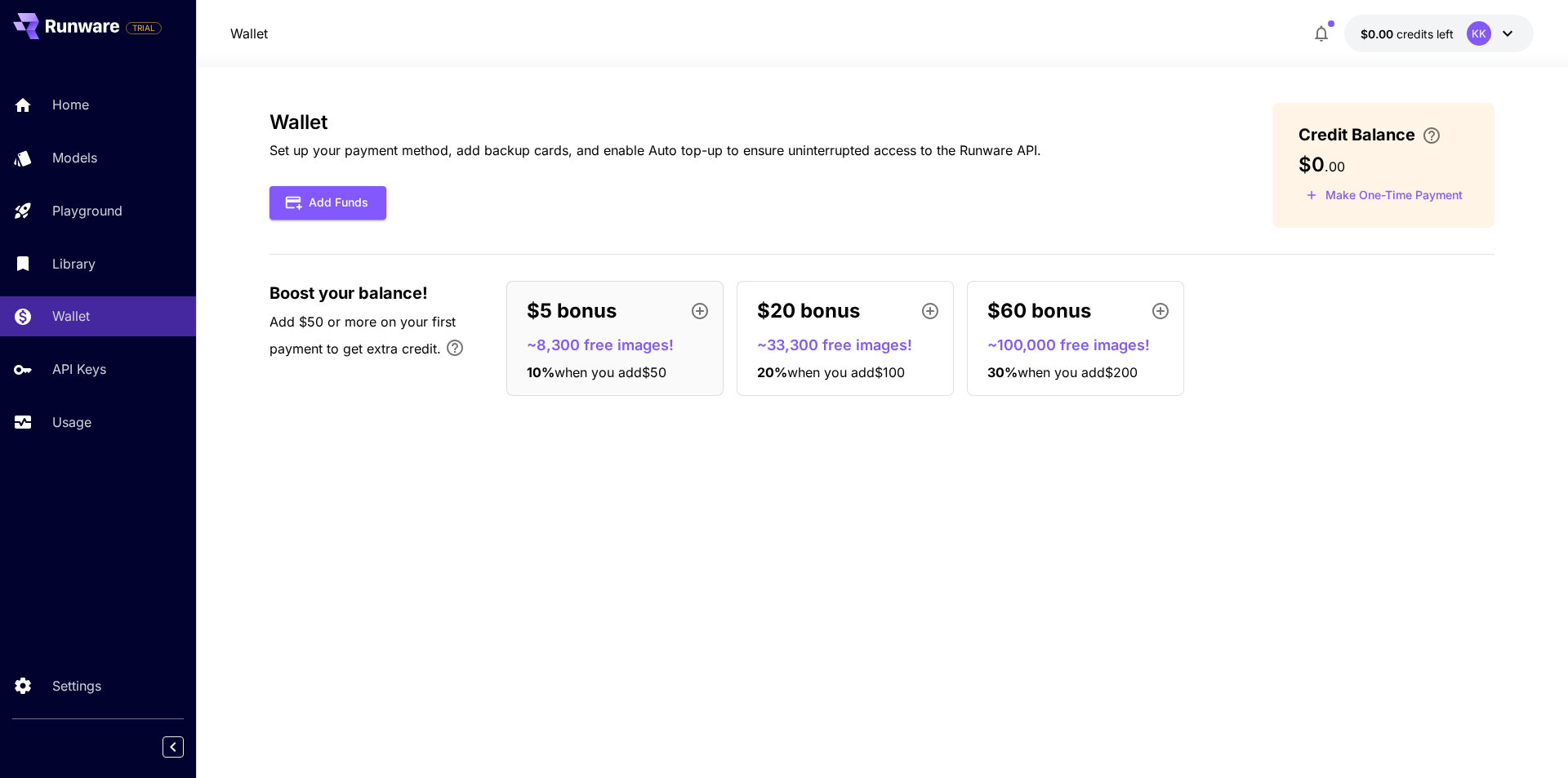
click at [588, 351] on p "~8,300 free images!" at bounding box center [621, 345] width 190 height 22
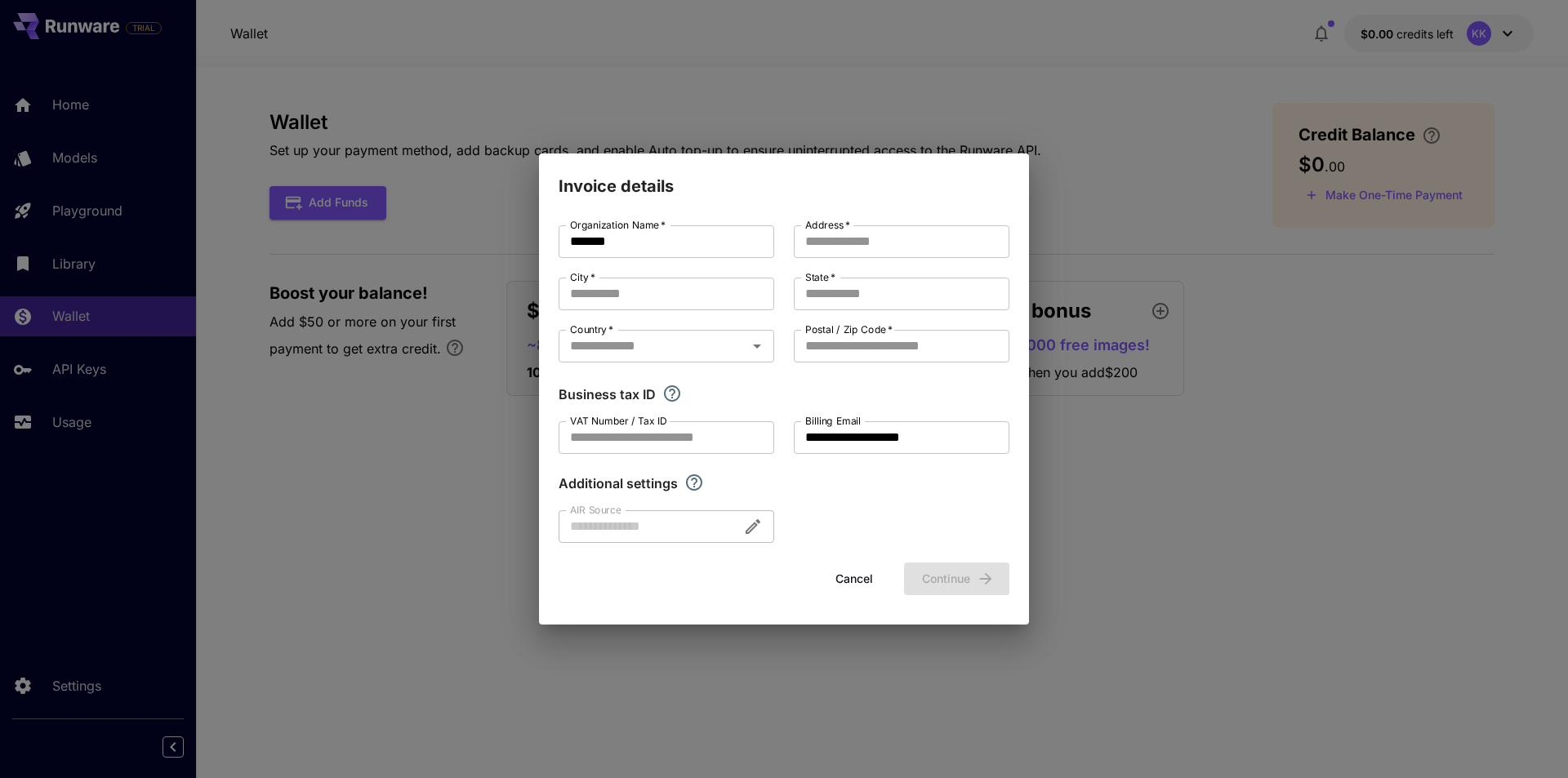
click at [1103, 424] on div "**********" at bounding box center [784, 389] width 1568 height 778
click at [855, 580] on button "Cancel" at bounding box center [855, 580] width 74 height 34
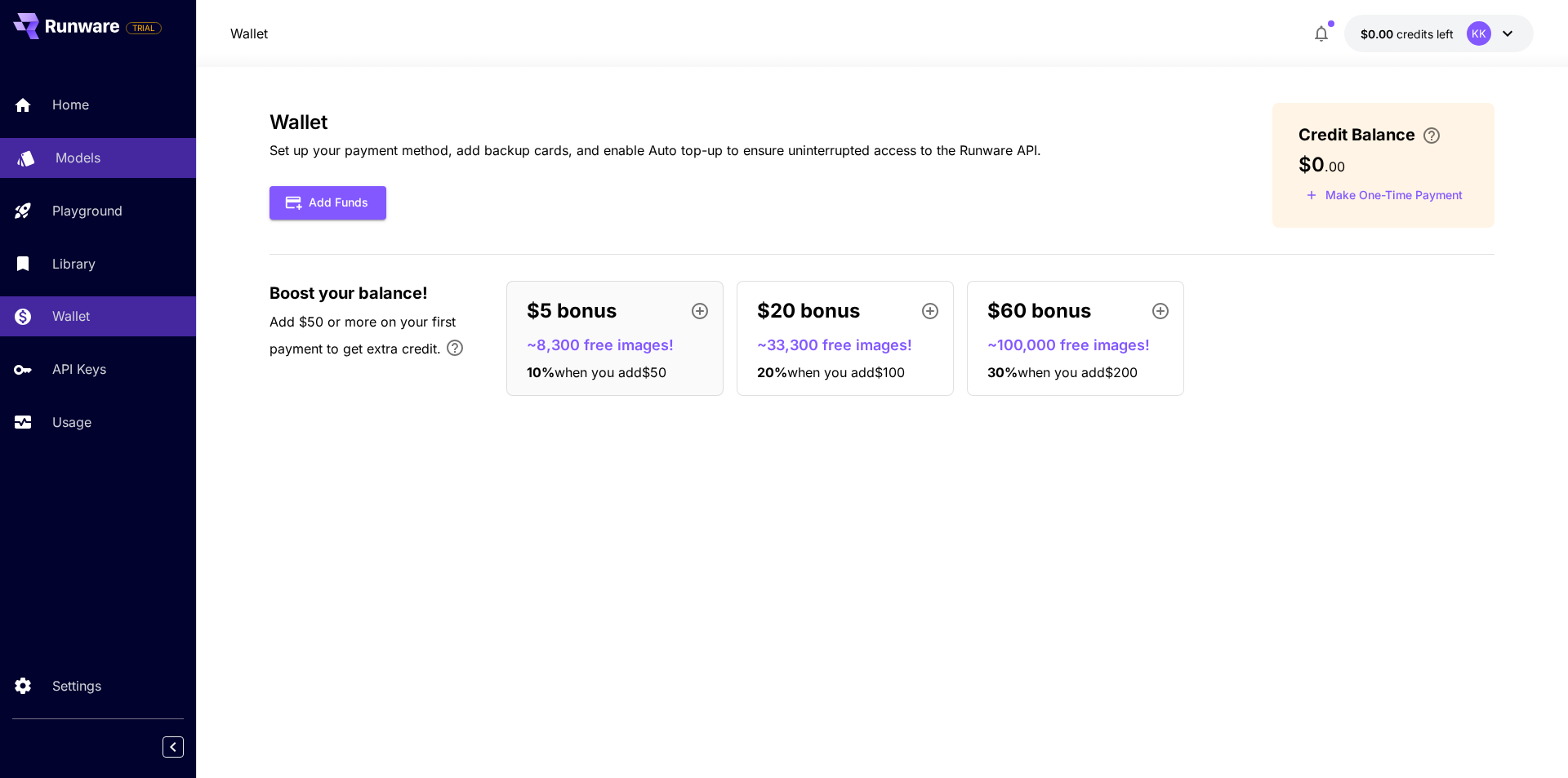
click at [70, 162] on p "Models" at bounding box center [78, 158] width 45 height 20
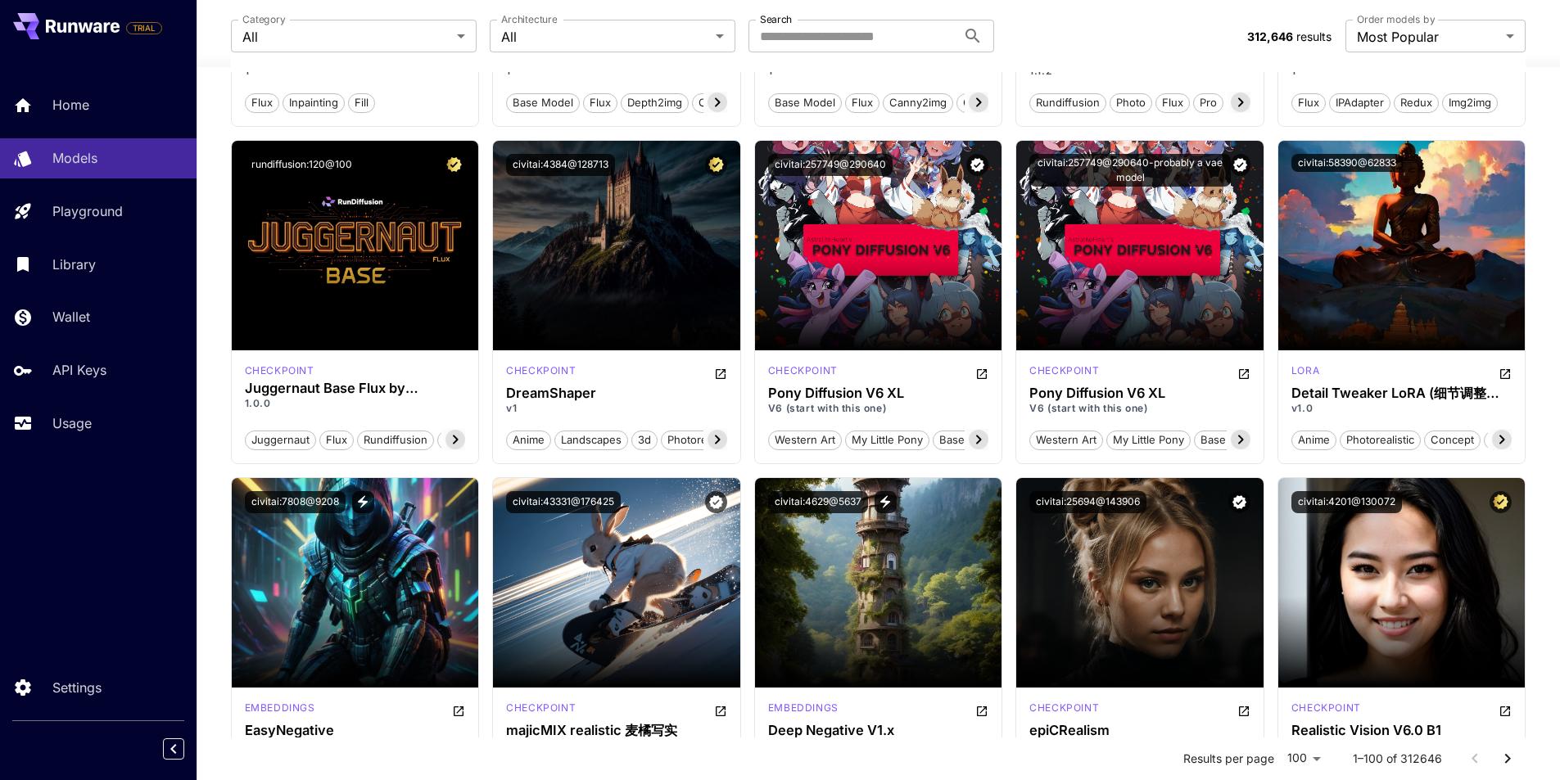
scroll to position [1392, 0]
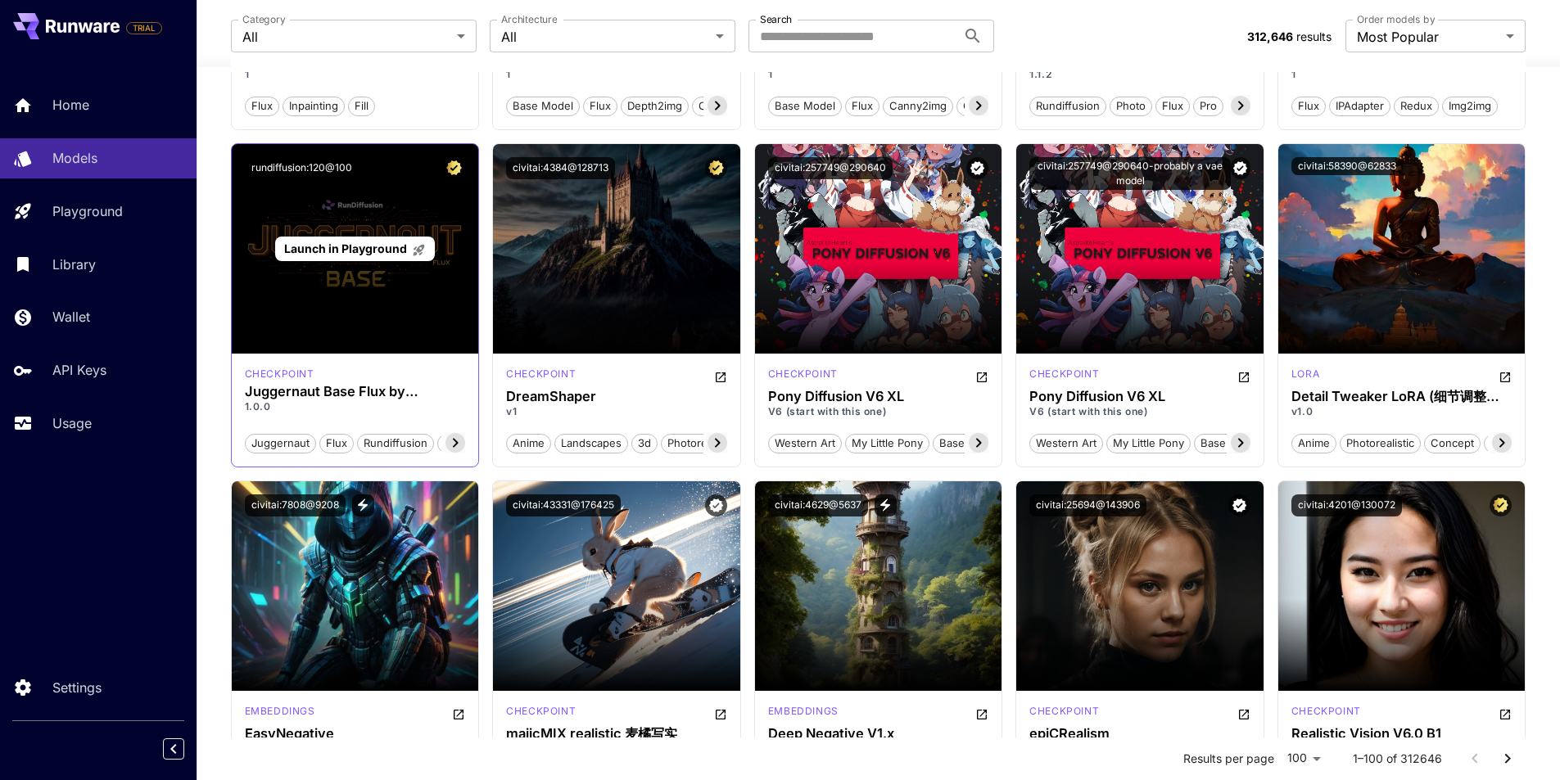
click at [372, 242] on span "Launch in Playground" at bounding box center [345, 249] width 123 height 14
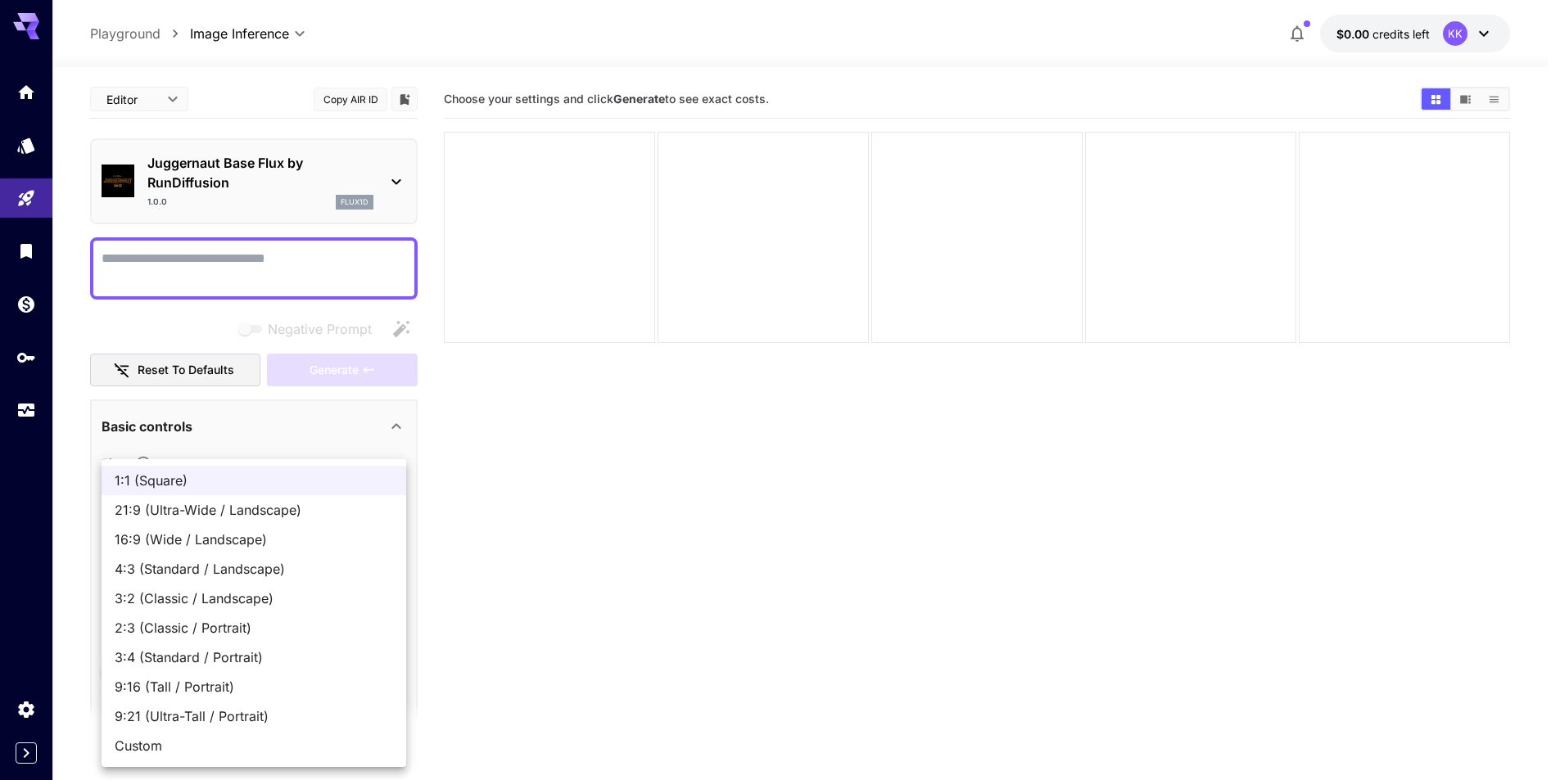
click at [193, 496] on body "**********" at bounding box center [780, 455] width 1560 height 910
click at [529, 512] on div at bounding box center [786, 390] width 1572 height 780
click at [529, 512] on div at bounding box center [780, 390] width 1560 height 780
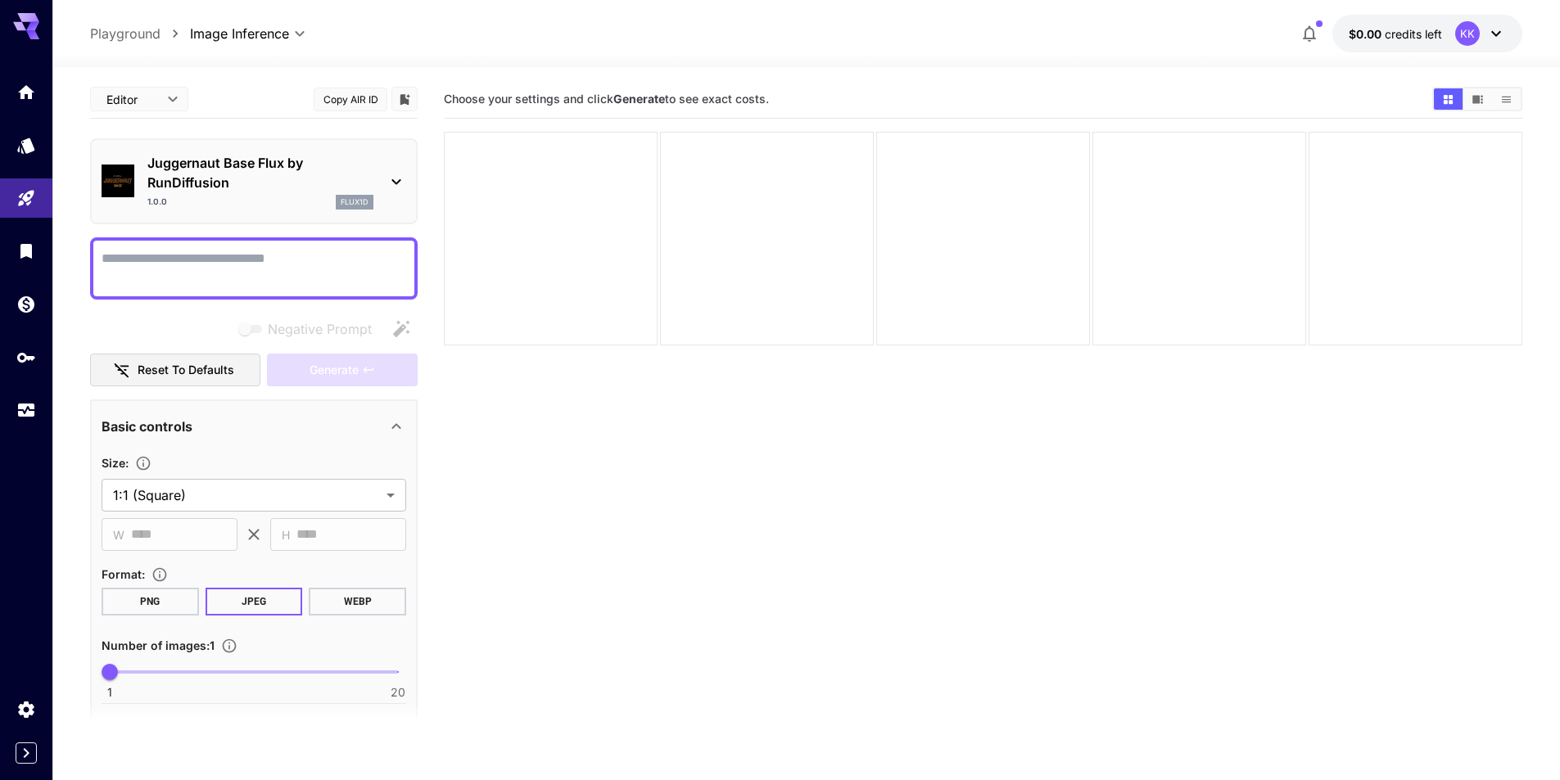
click at [352, 274] on textarea "Negative Prompt" at bounding box center [254, 268] width 305 height 39
click at [30, 97] on icon "Home" at bounding box center [28, 88] width 20 height 20
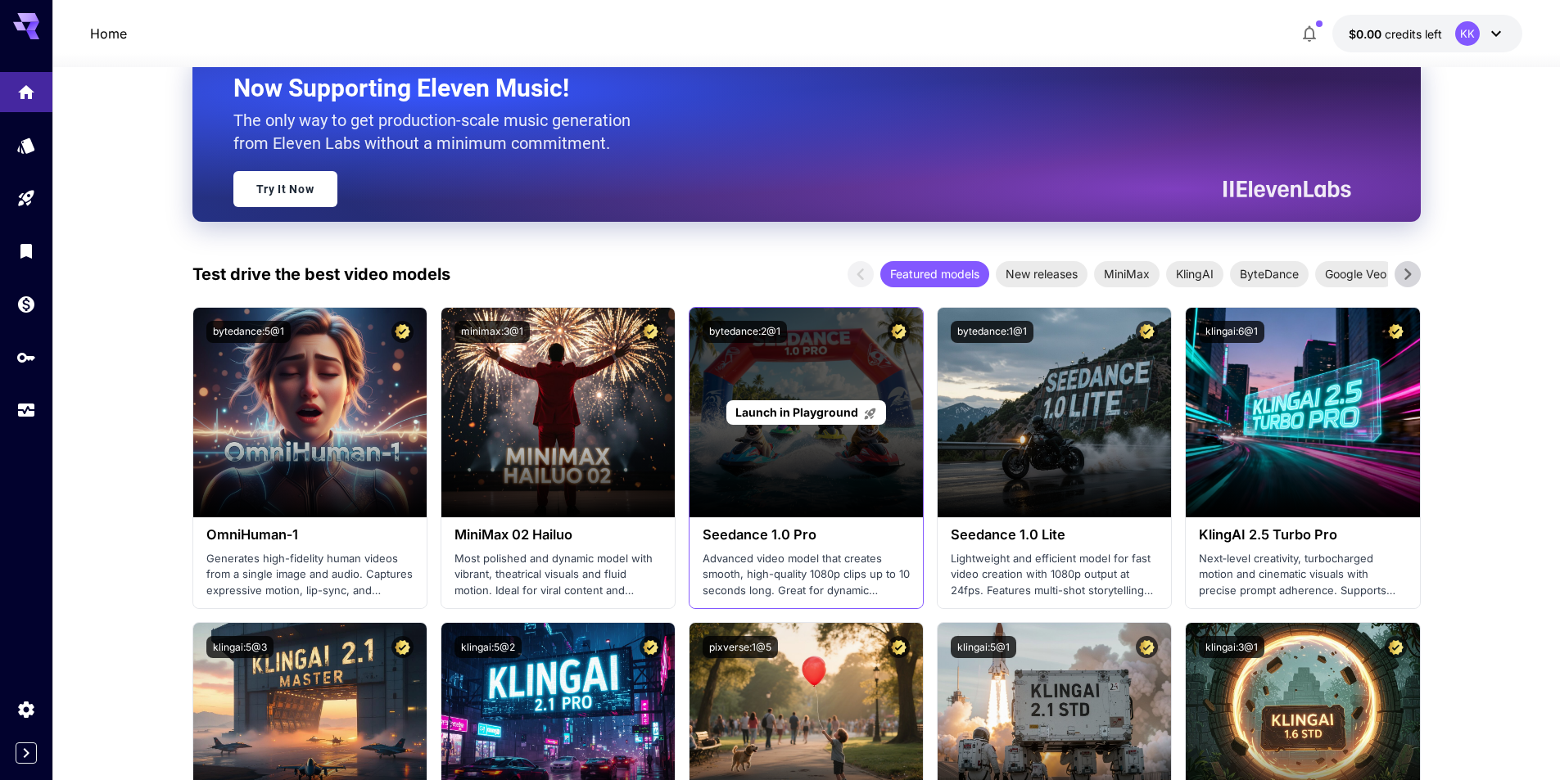
scroll to position [328, 0]
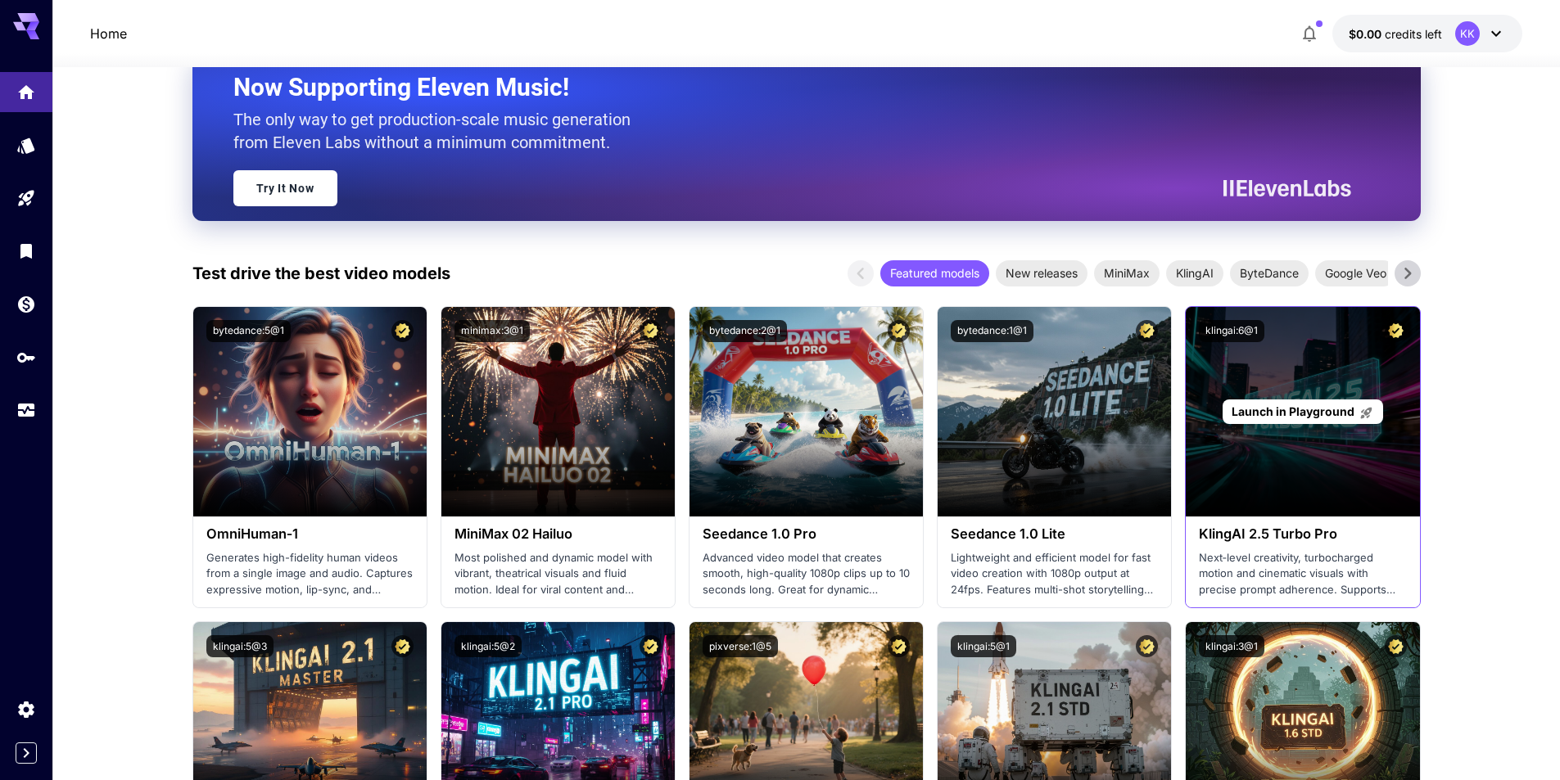
click at [1282, 436] on div "Launch in Playground" at bounding box center [1302, 412] width 233 height 210
click at [1287, 407] on span "Launch in Playground" at bounding box center [1293, 412] width 123 height 14
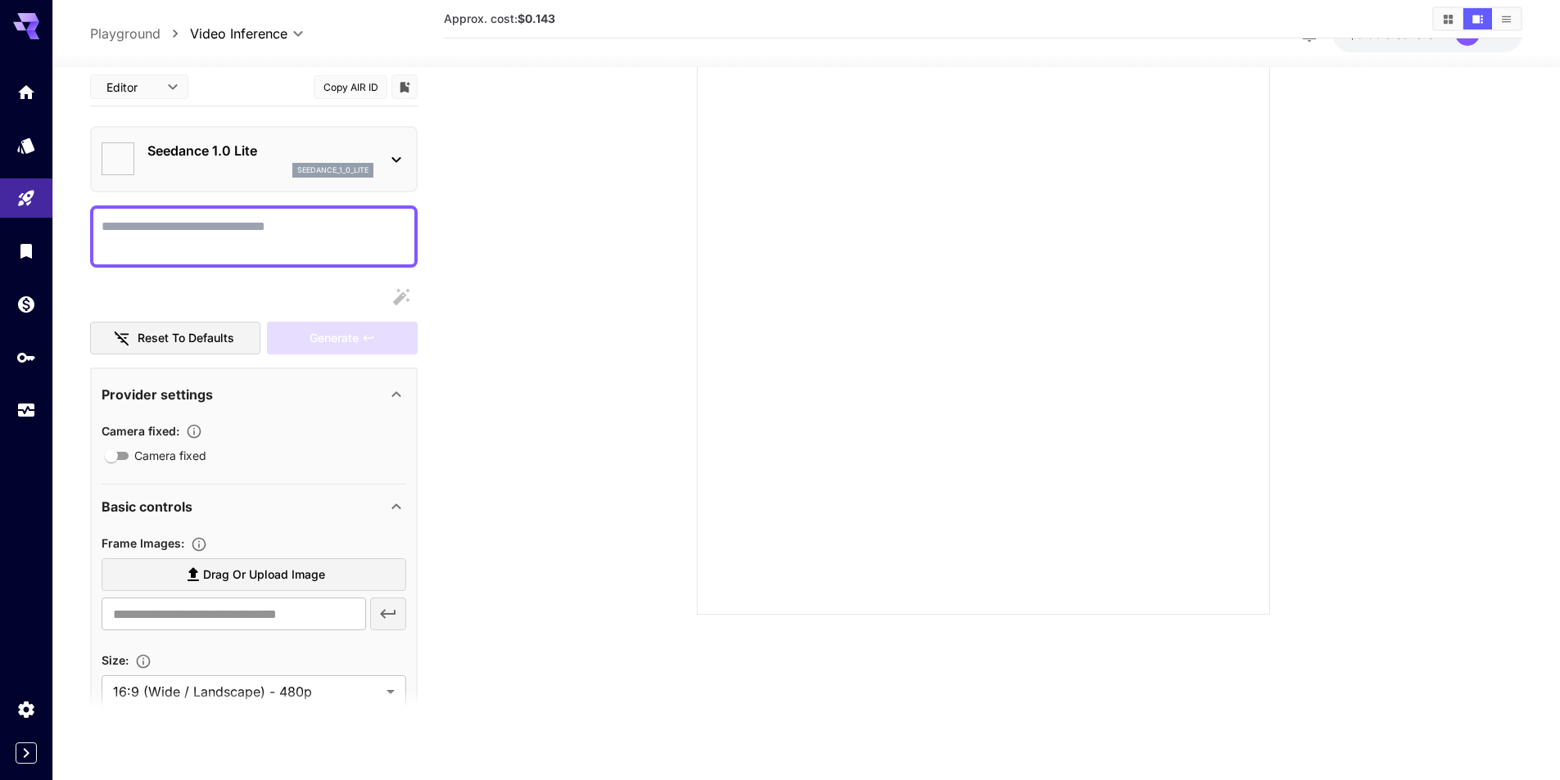
type input "**********"
type input "****"
type input "*"
type input "**"
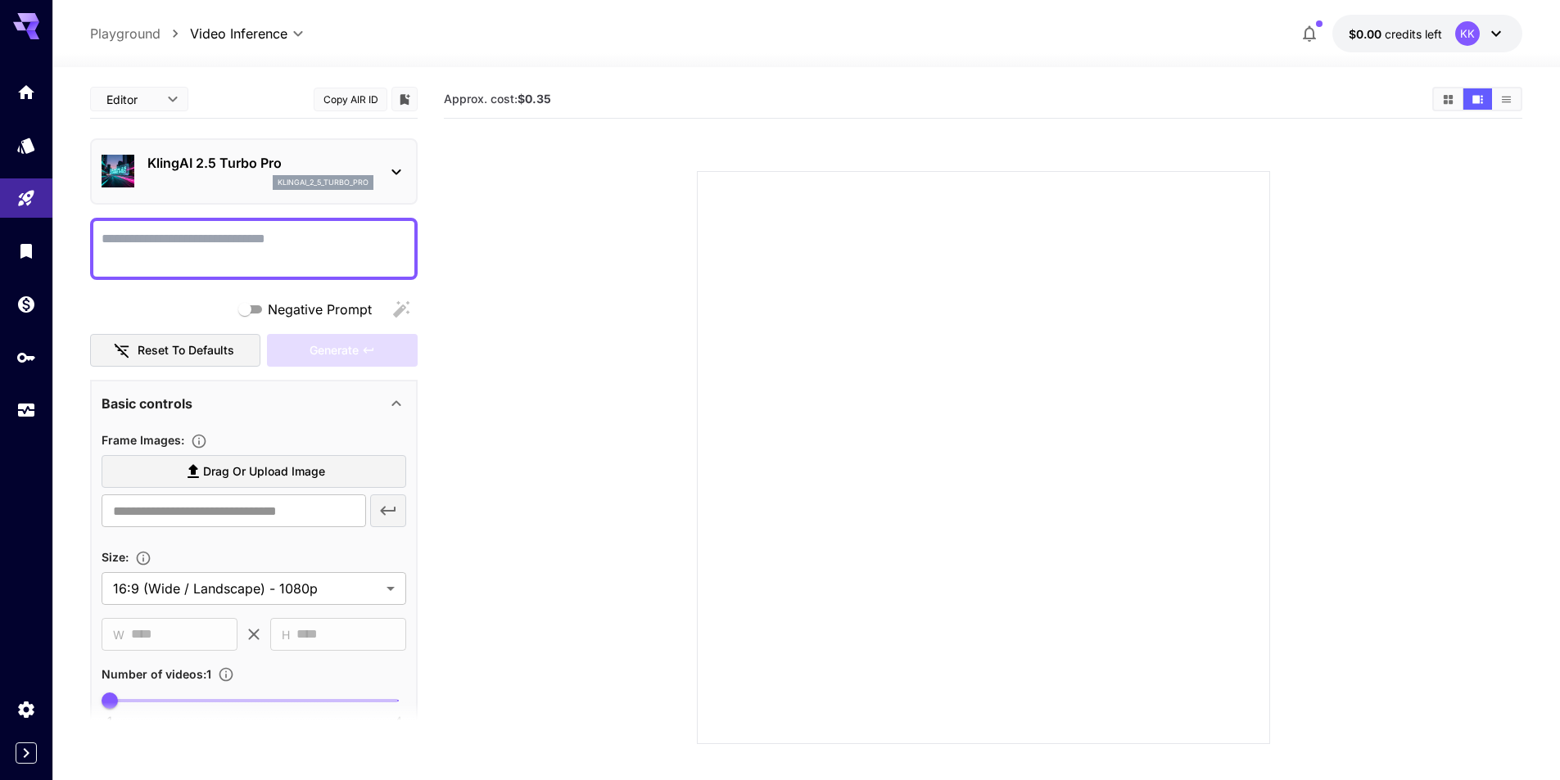
click at [398, 173] on icon at bounding box center [395, 173] width 9 height 6
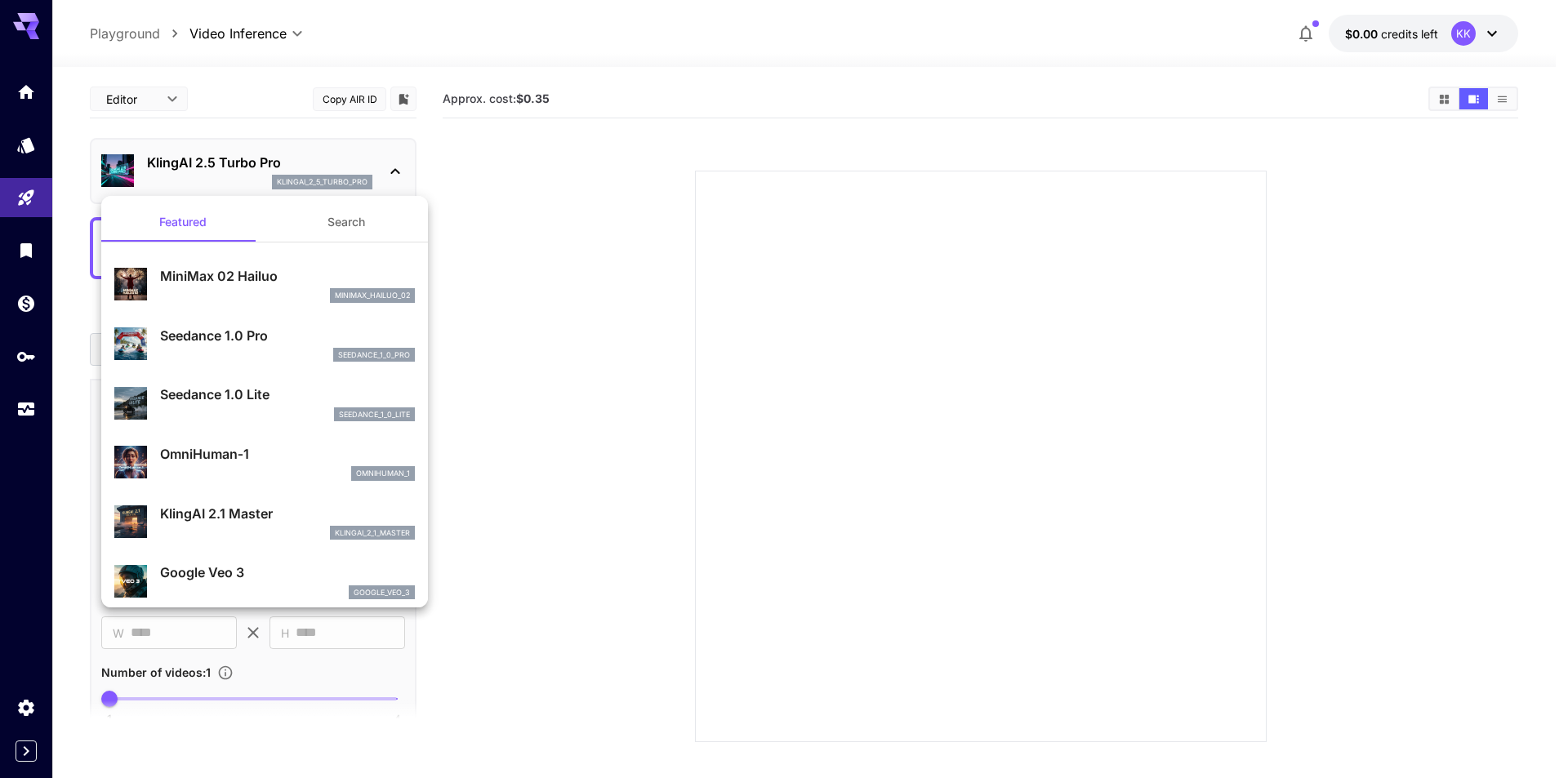
click at [615, 281] on div at bounding box center [784, 389] width 1568 height 778
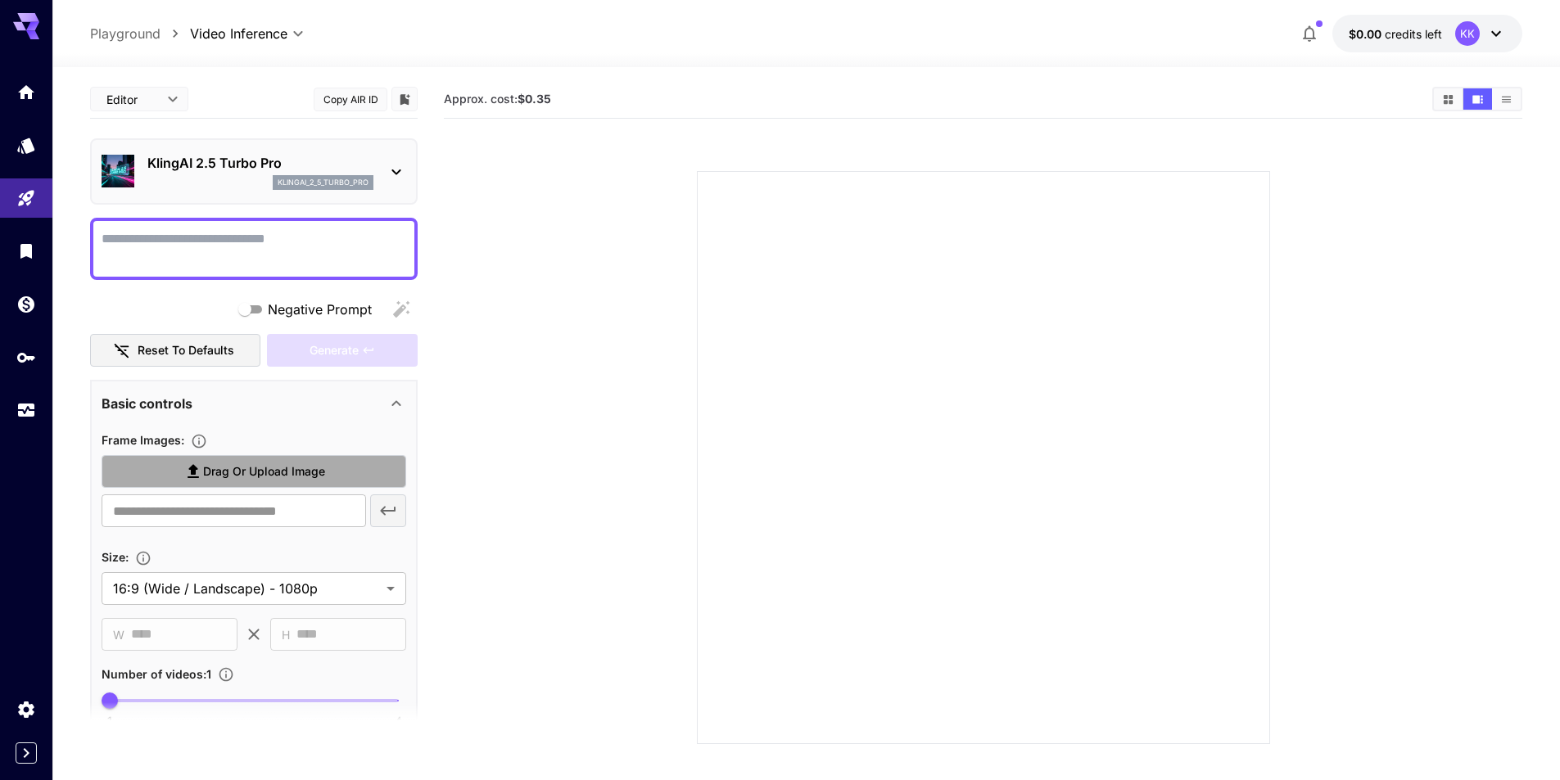
click at [228, 468] on span "Drag or upload image" at bounding box center [264, 472] width 122 height 20
click at [0, 0] on input "Drag or upload image" at bounding box center [0, 0] width 0 height 0
